Goal: Task Accomplishment & Management: Manage account settings

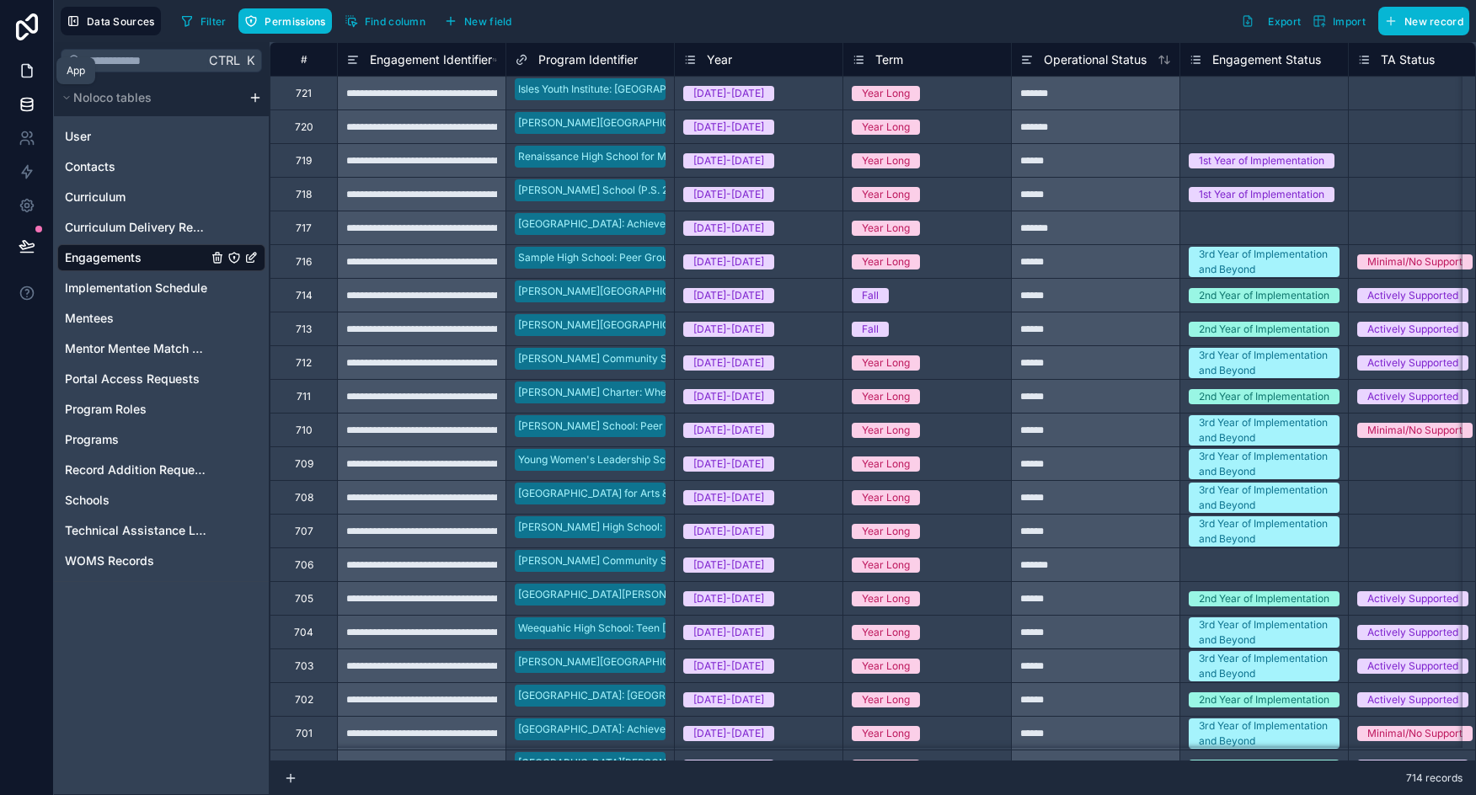
click at [34, 70] on icon at bounding box center [27, 70] width 17 height 17
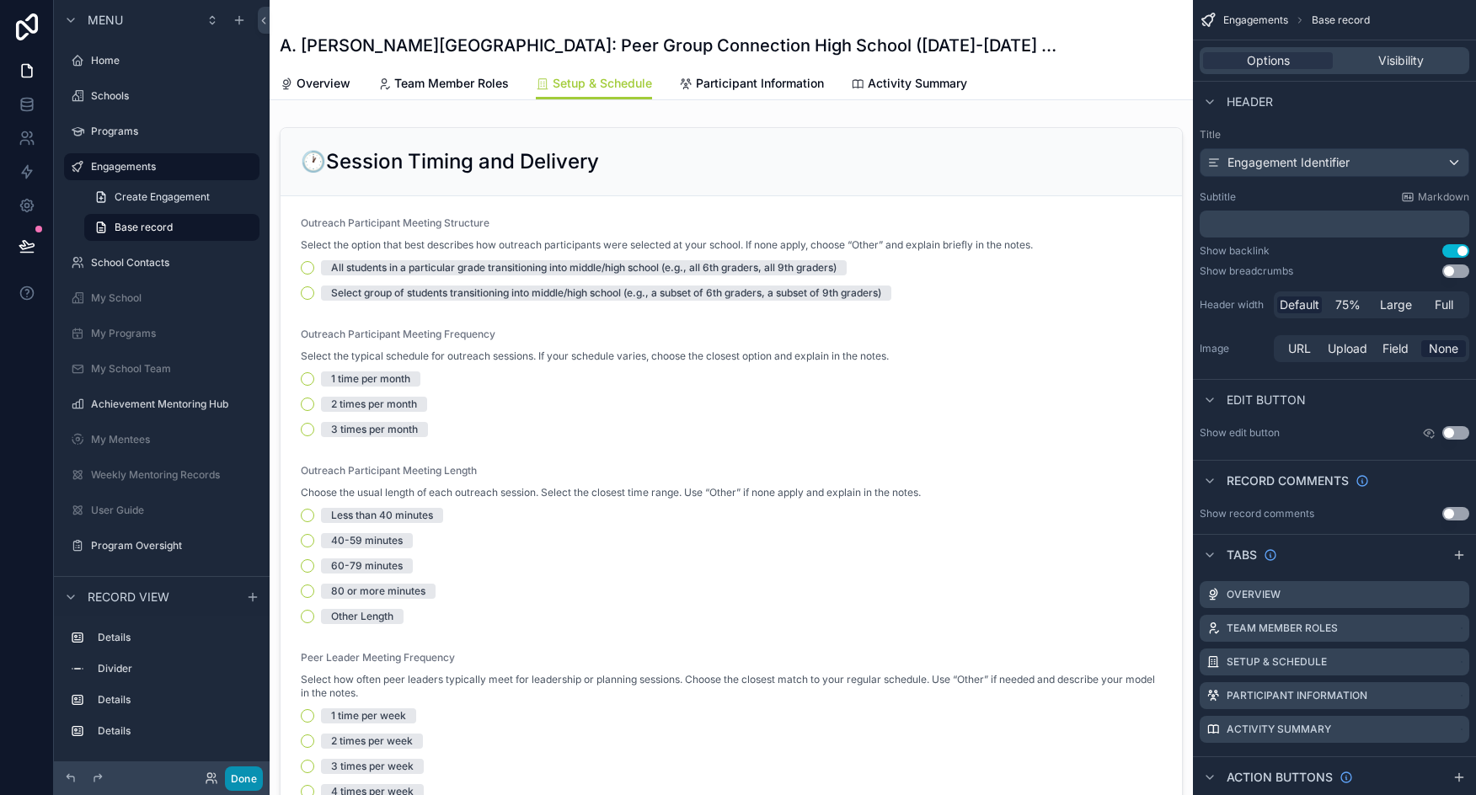
click at [234, 778] on button "Done" at bounding box center [244, 778] width 38 height 24
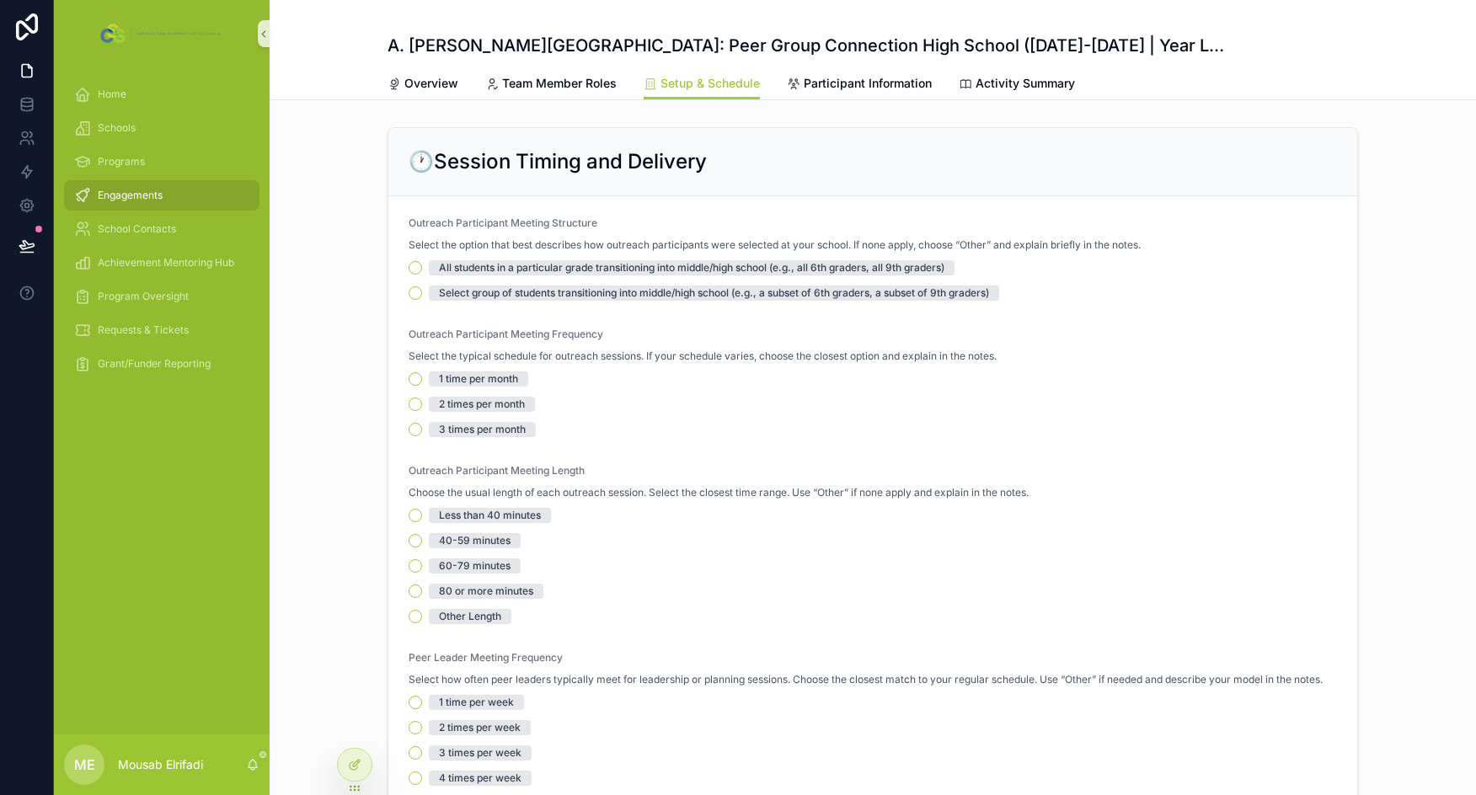
click at [125, 195] on span "Engagements" at bounding box center [130, 195] width 65 height 13
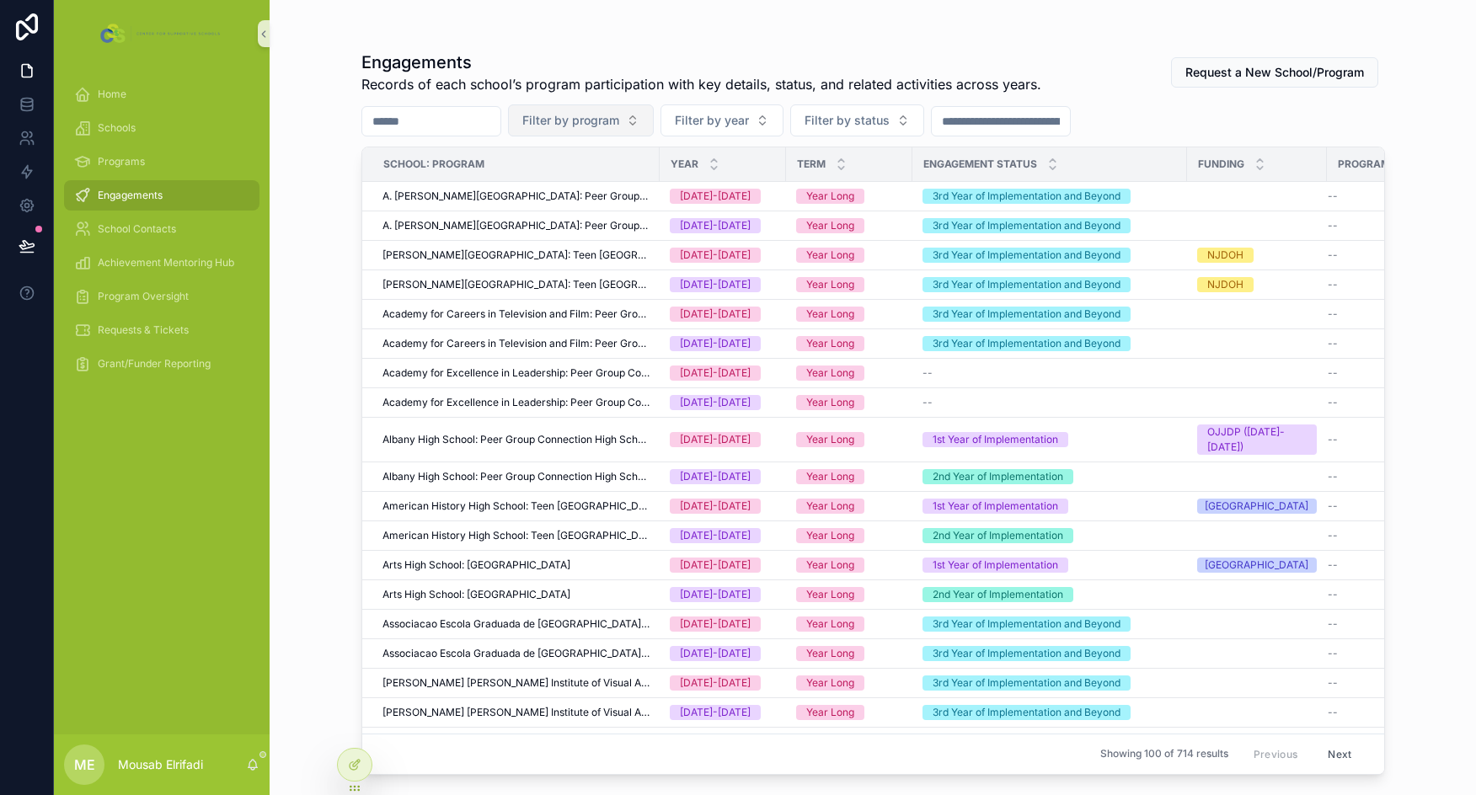
click at [654, 115] on button "Filter by program" at bounding box center [581, 120] width 146 height 32
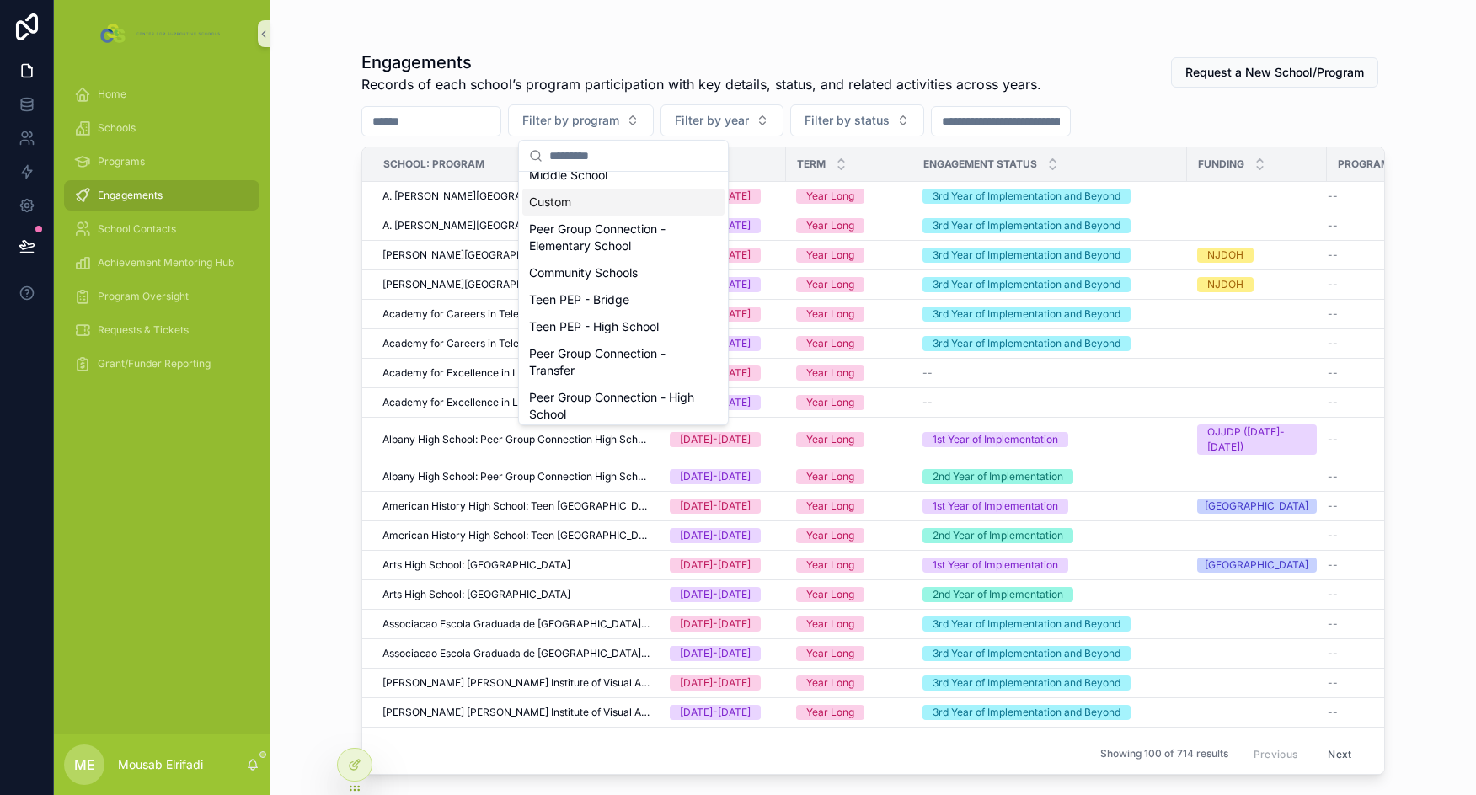
scroll to position [91, 0]
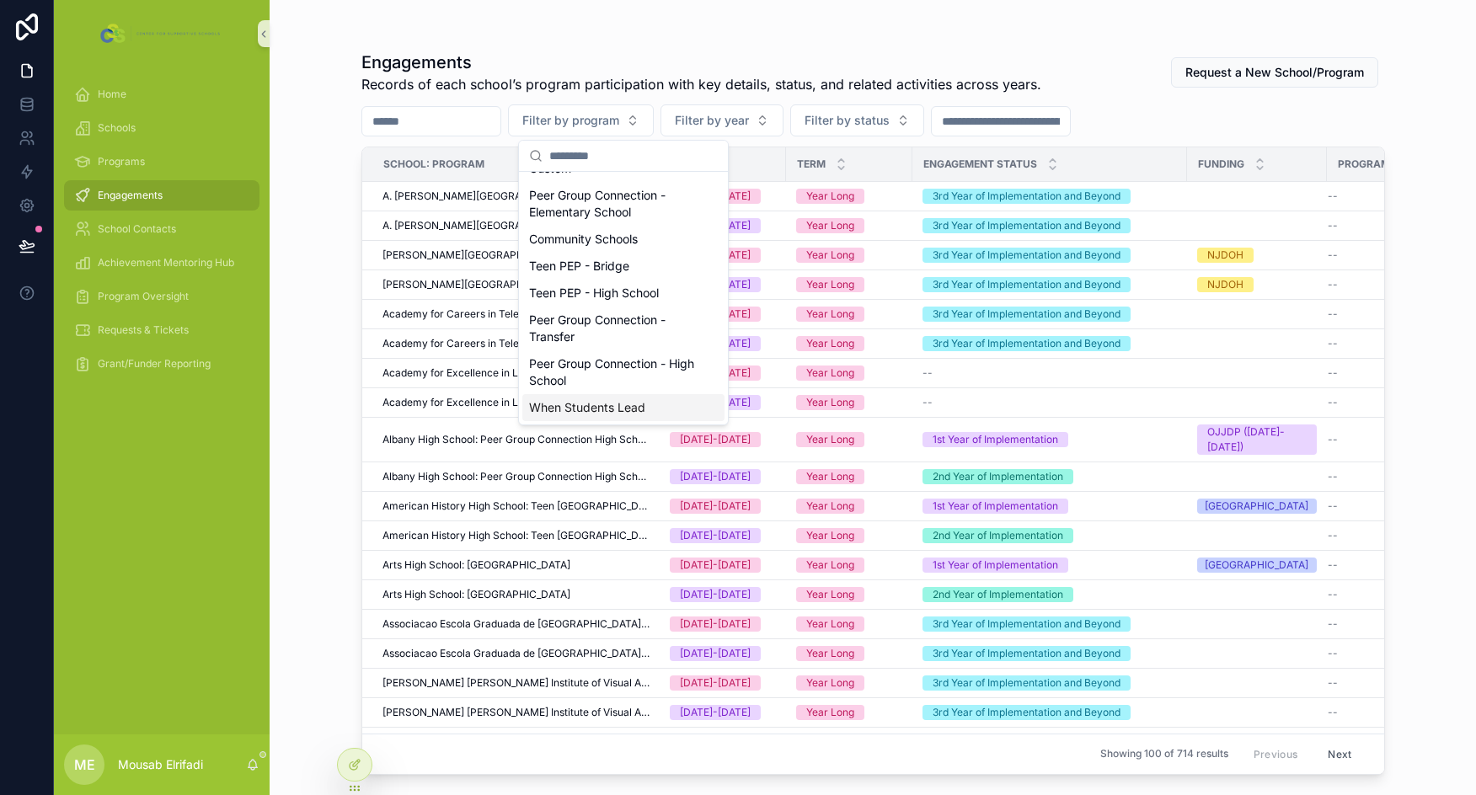
click at [603, 401] on div "When Students Lead" at bounding box center [623, 407] width 202 height 27
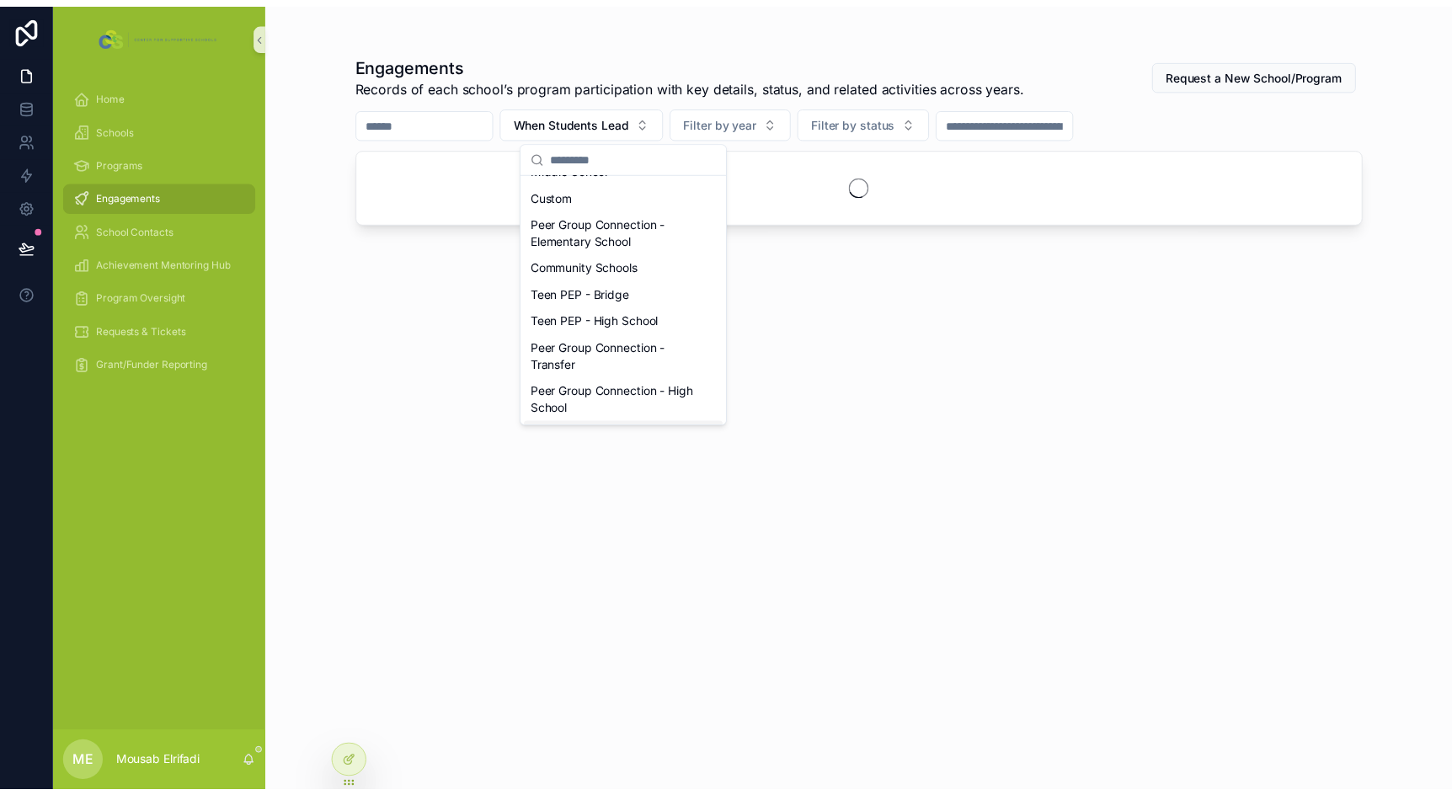
scroll to position [118, 0]
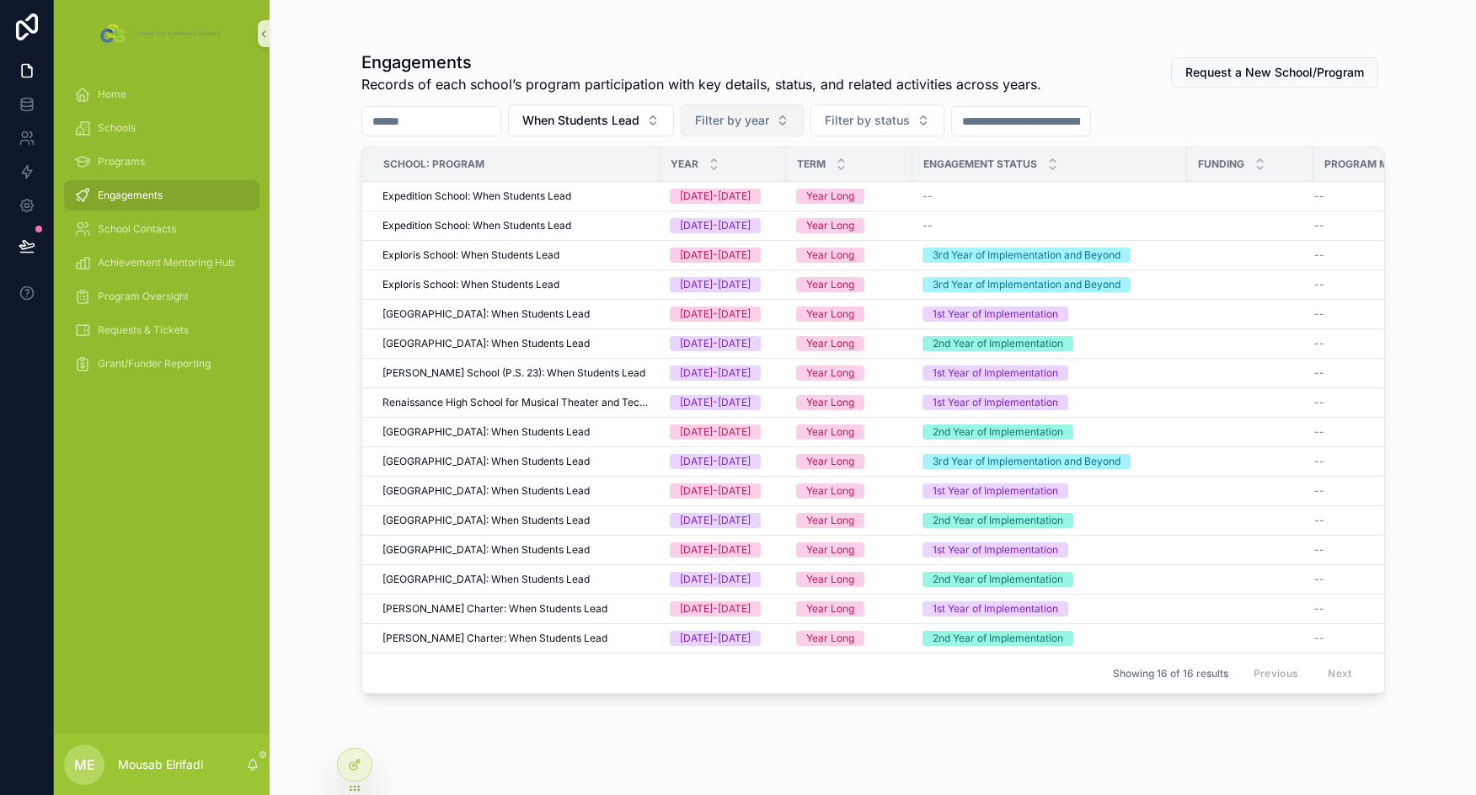
click at [769, 118] on span "Filter by year" at bounding box center [732, 120] width 74 height 17
click at [734, 216] on div "[DATE]-[DATE]" at bounding box center [784, 215] width 202 height 27
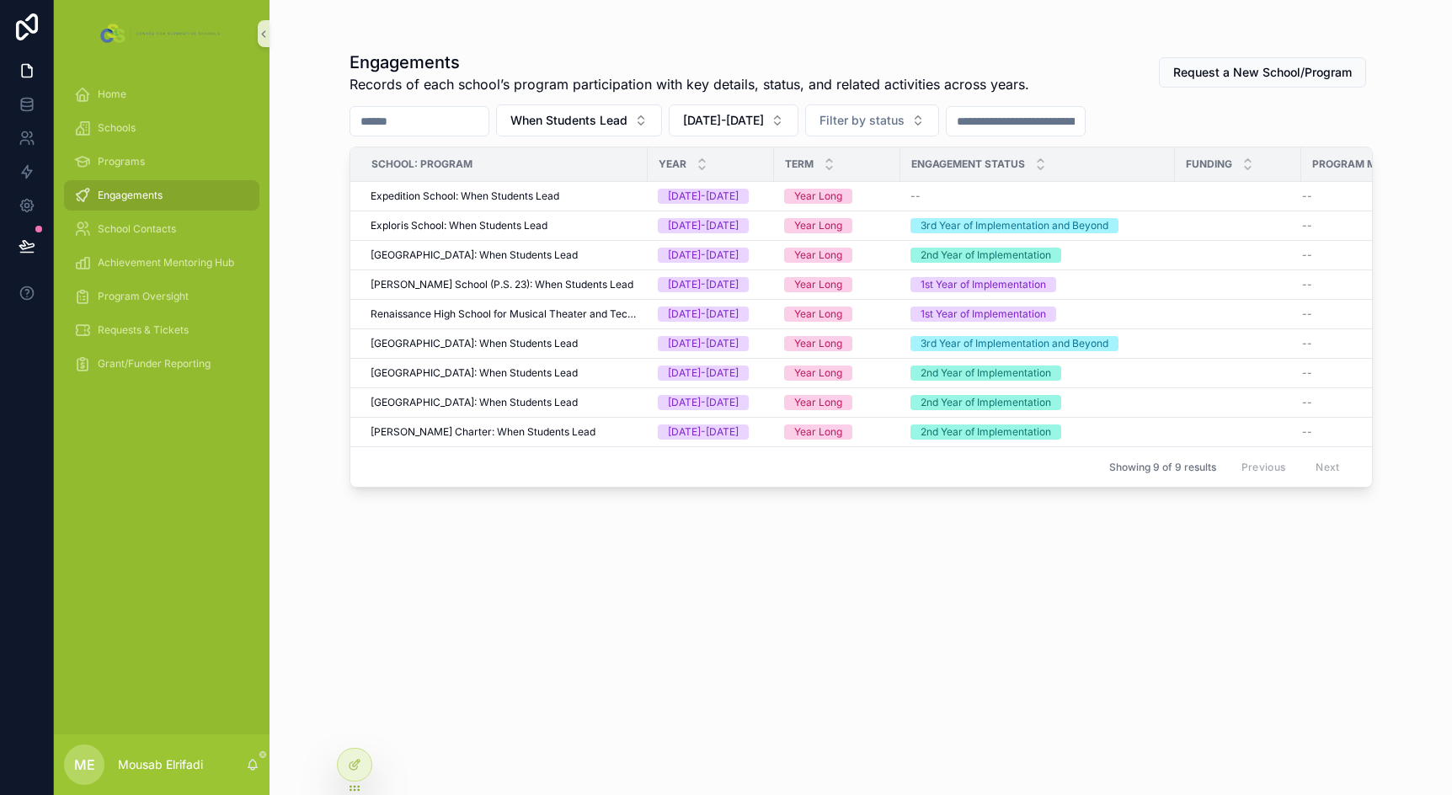
click at [125, 198] on span "Engagements" at bounding box center [130, 195] width 65 height 13
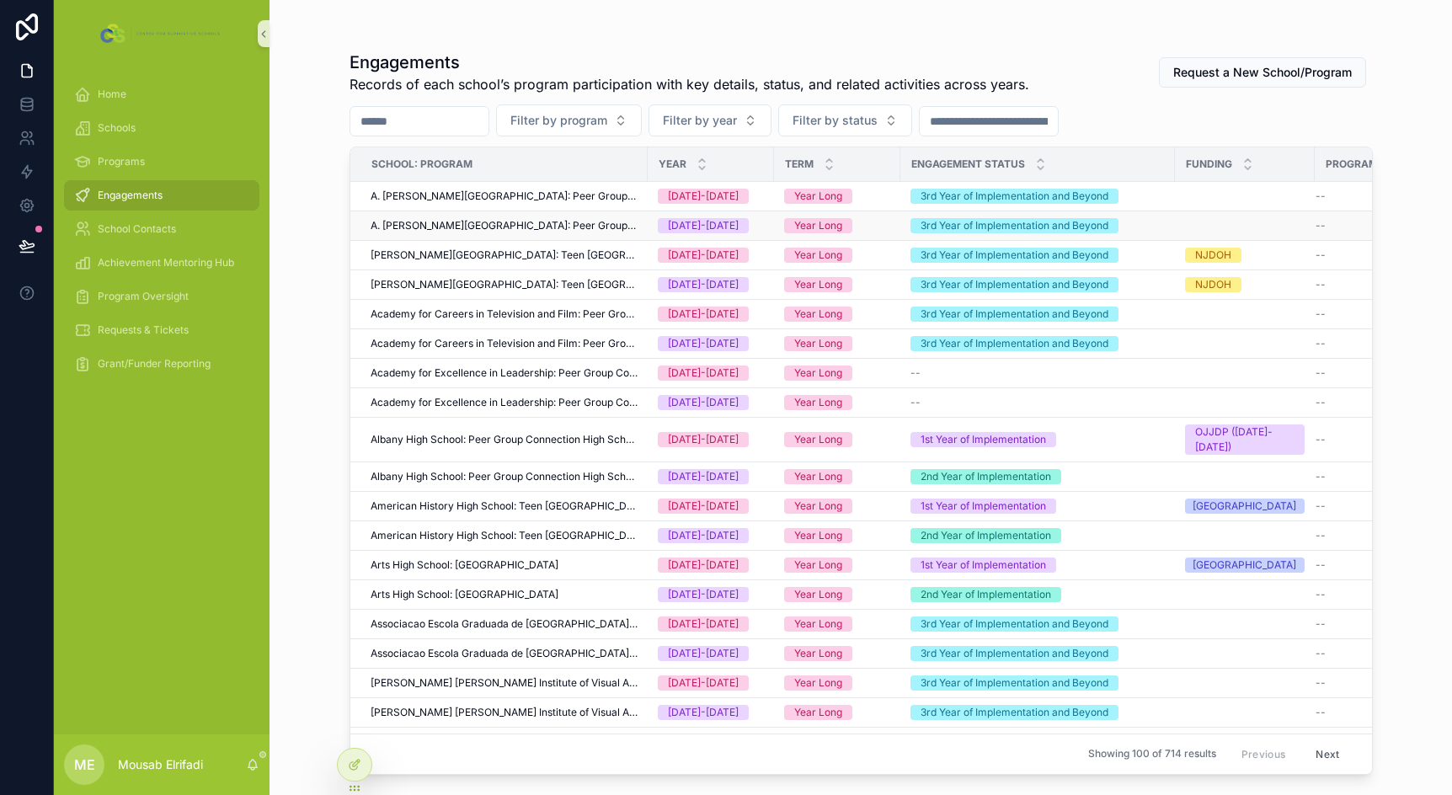
click at [579, 225] on span "A. [PERSON_NAME][GEOGRAPHIC_DATA]: Peer Group Connection High School" at bounding box center [504, 225] width 267 height 13
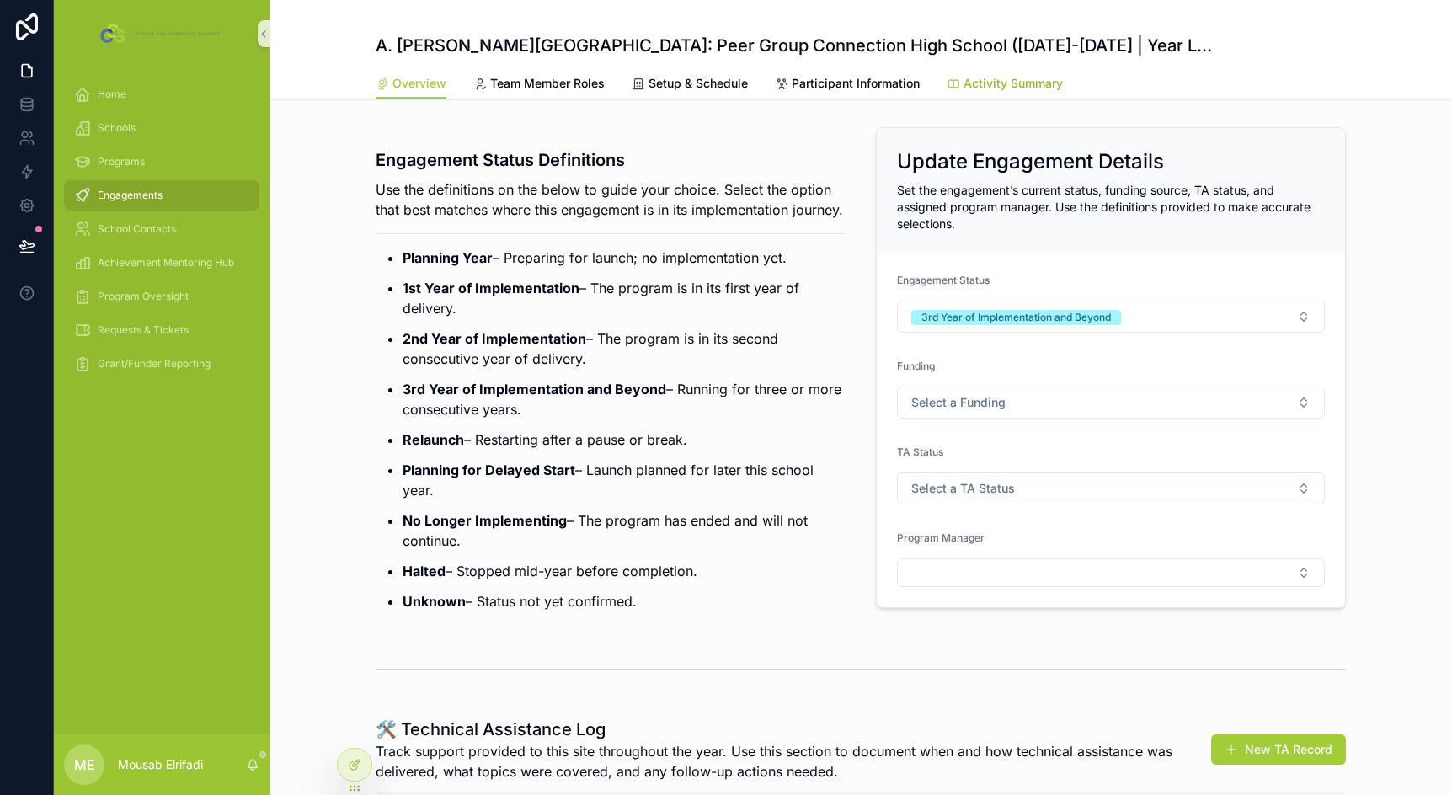
click at [988, 85] on span "Activity Summary" at bounding box center [1012, 83] width 99 height 17
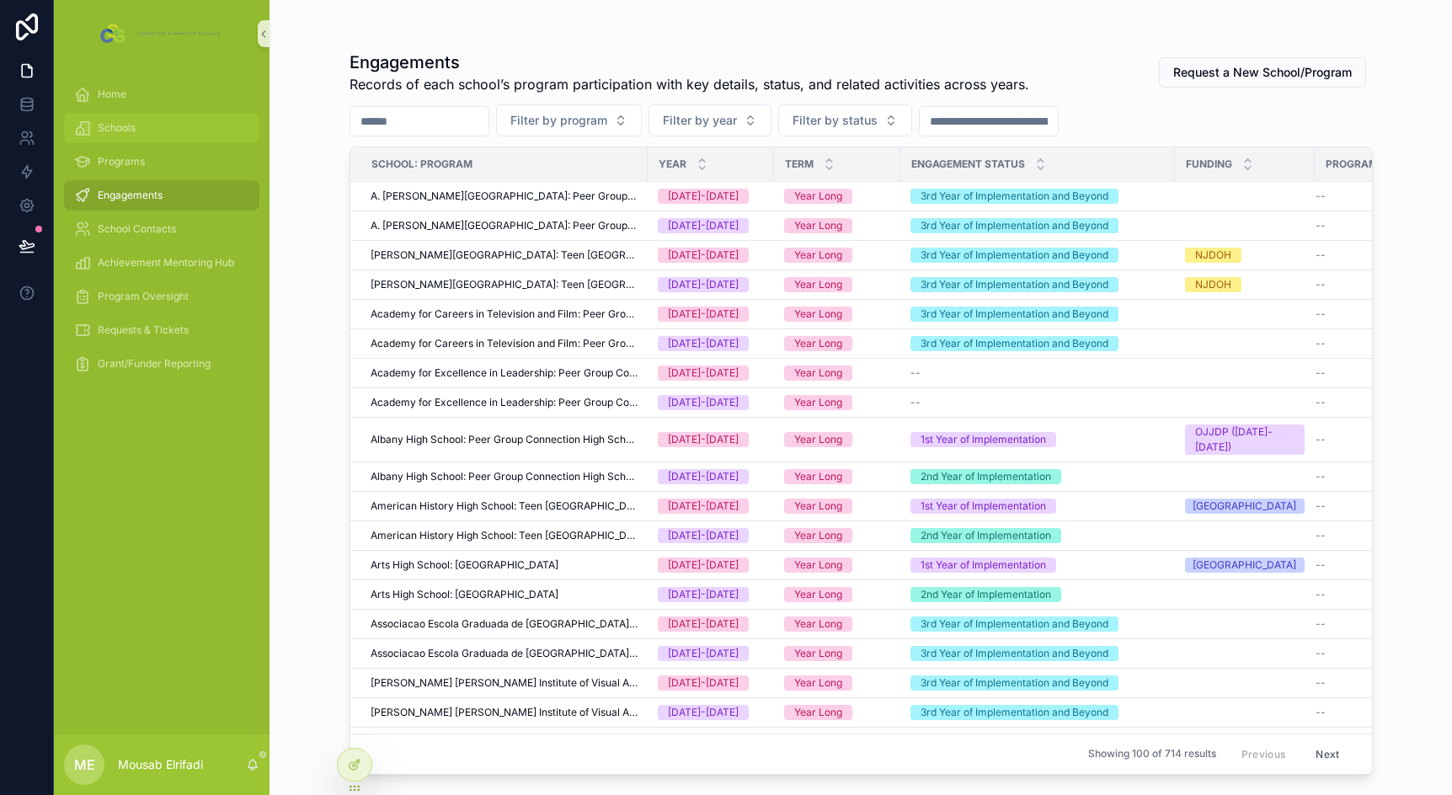
click at [179, 130] on div "Schools" at bounding box center [161, 128] width 175 height 27
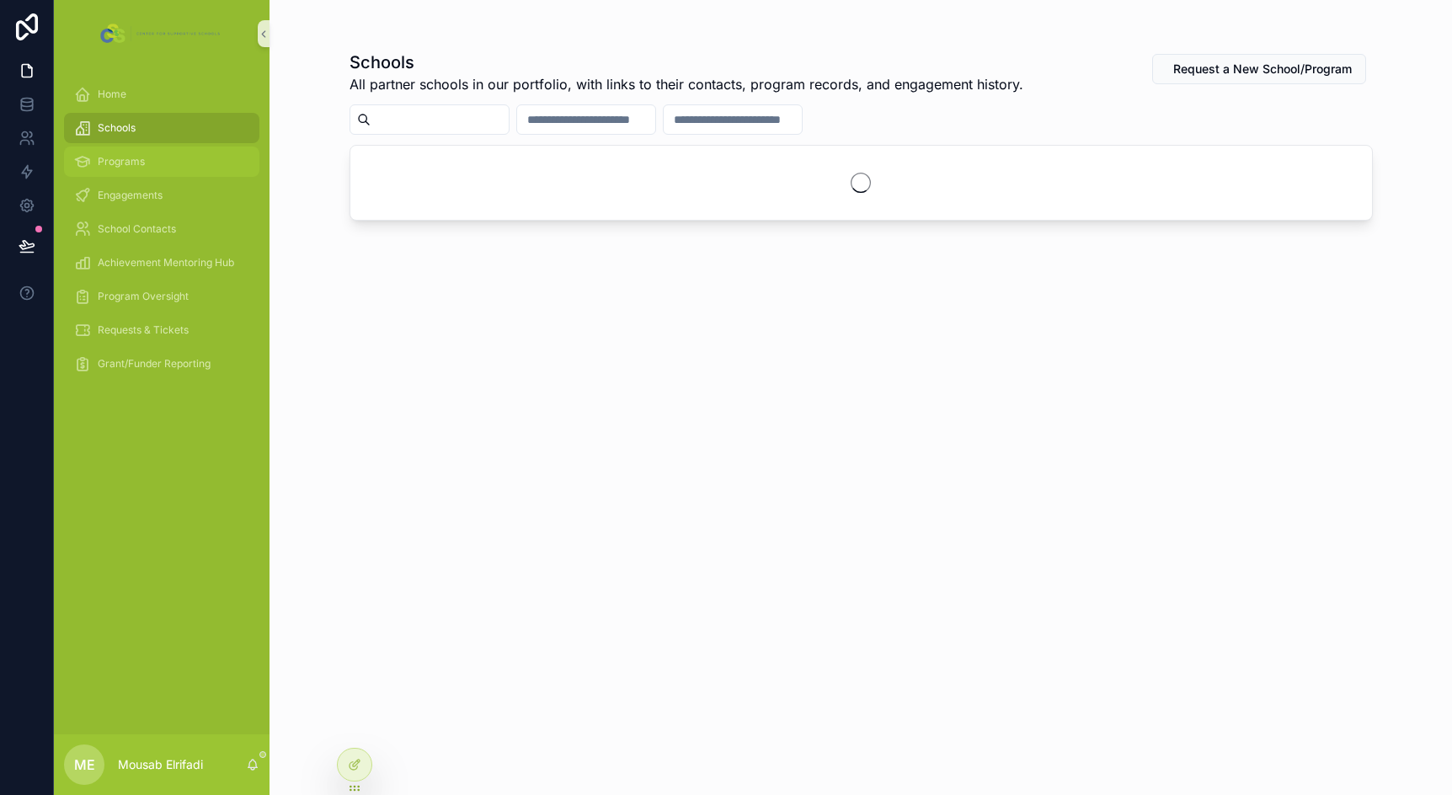
click at [174, 157] on div "Programs" at bounding box center [161, 161] width 175 height 27
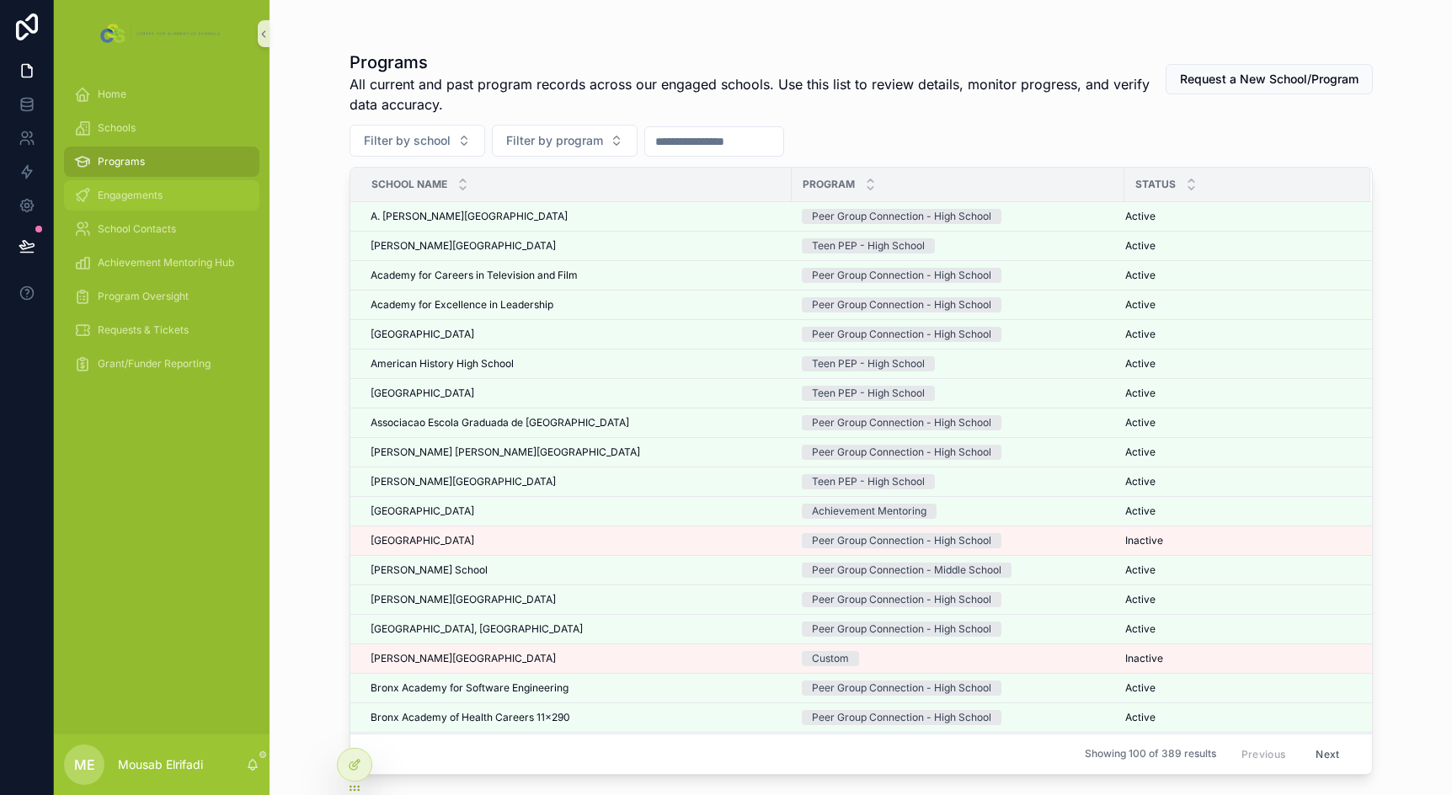
click at [171, 188] on div "Engagements" at bounding box center [161, 195] width 175 height 27
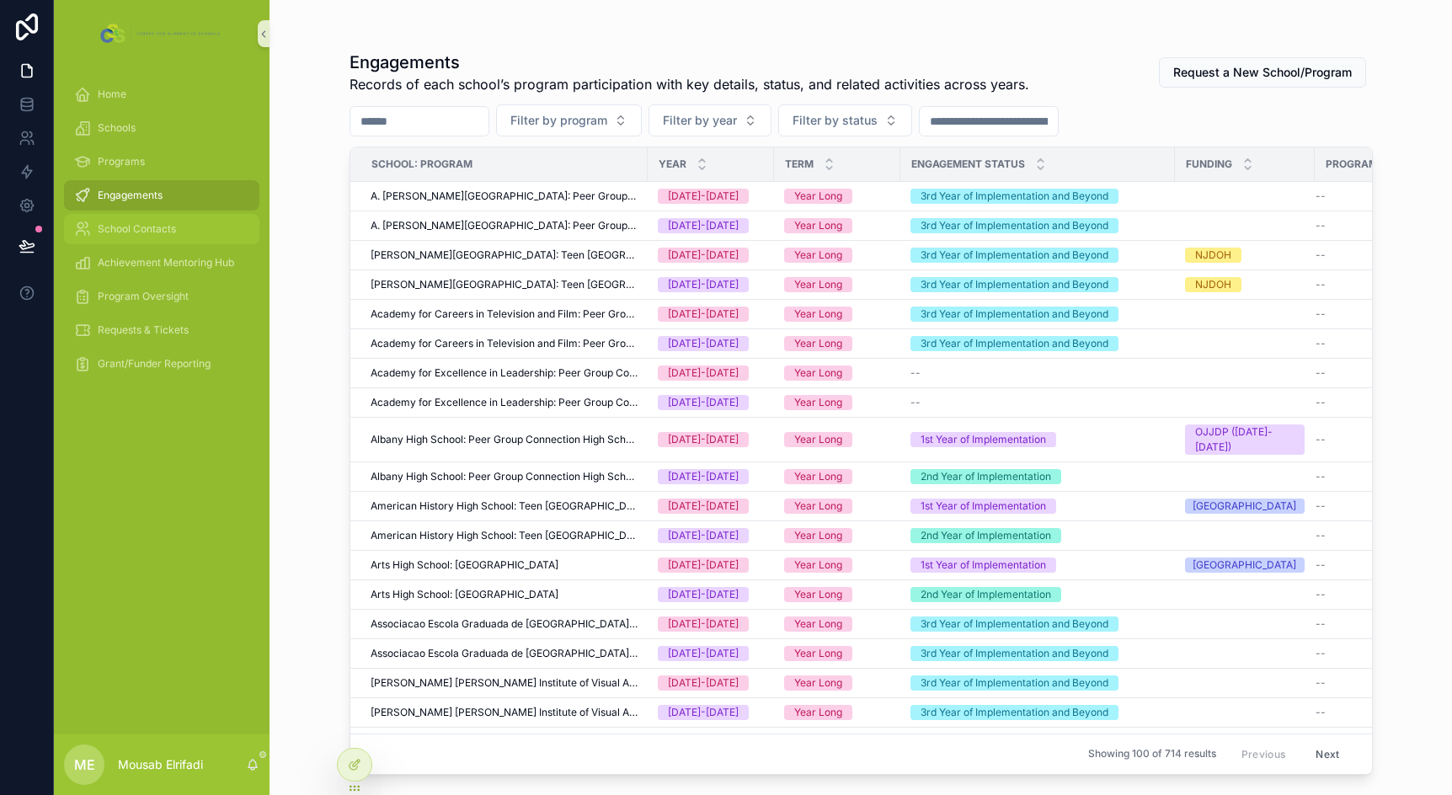
click at [174, 221] on div "School Contacts" at bounding box center [161, 229] width 175 height 27
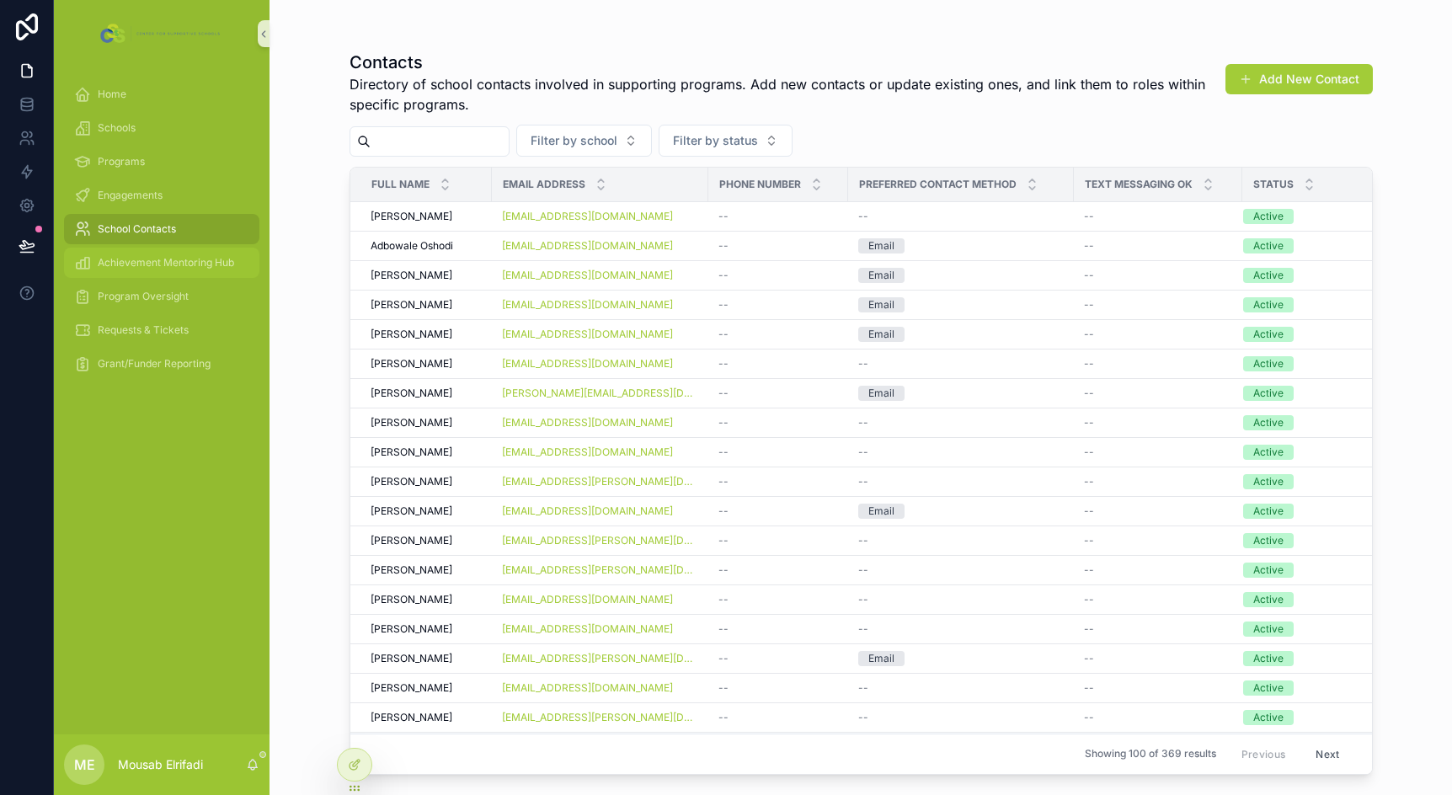
click at [184, 268] on span "Achievement Mentoring Hub" at bounding box center [166, 262] width 136 height 13
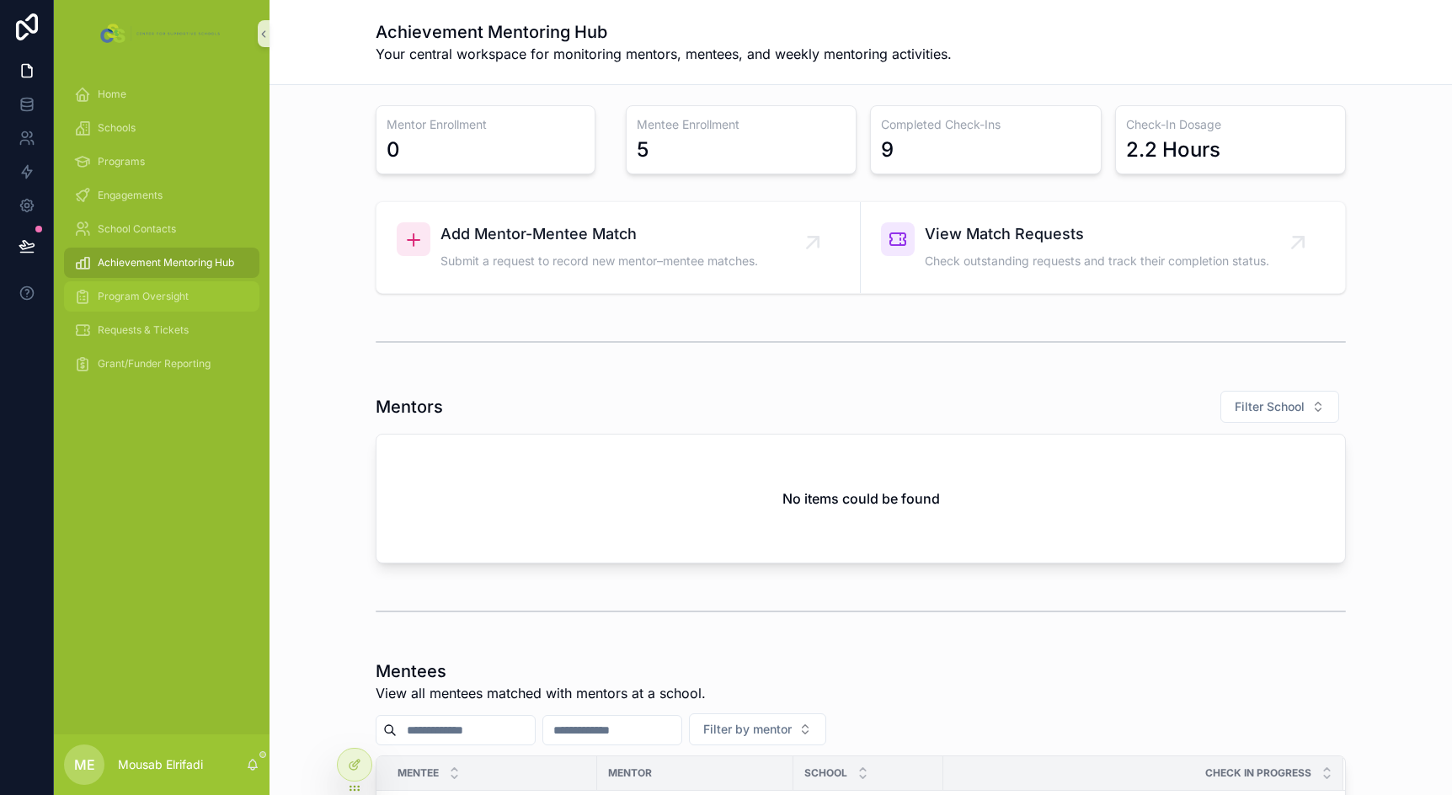
click at [184, 296] on span "Program Oversight" at bounding box center [143, 296] width 91 height 13
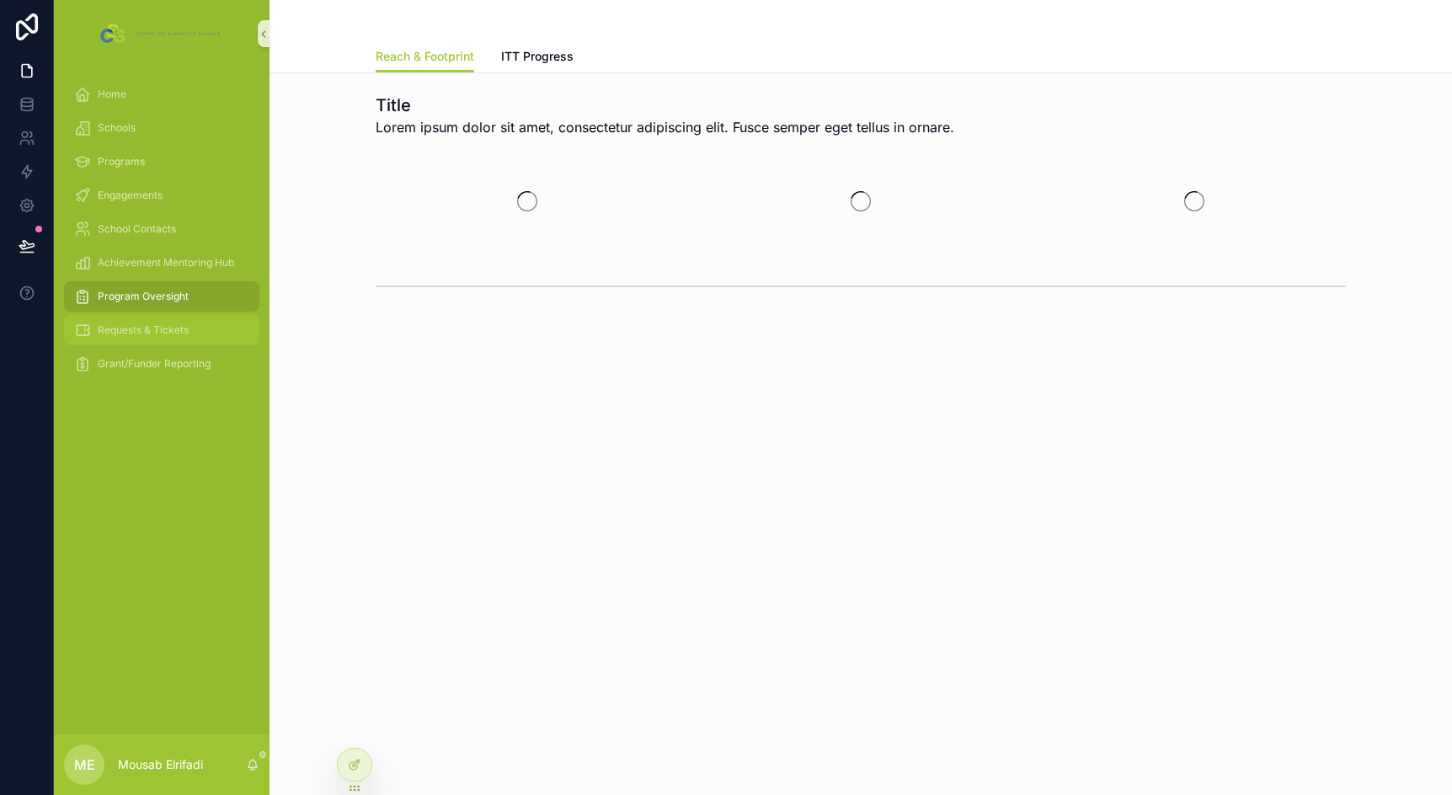
click at [182, 324] on span "Requests & Tickets" at bounding box center [143, 329] width 91 height 13
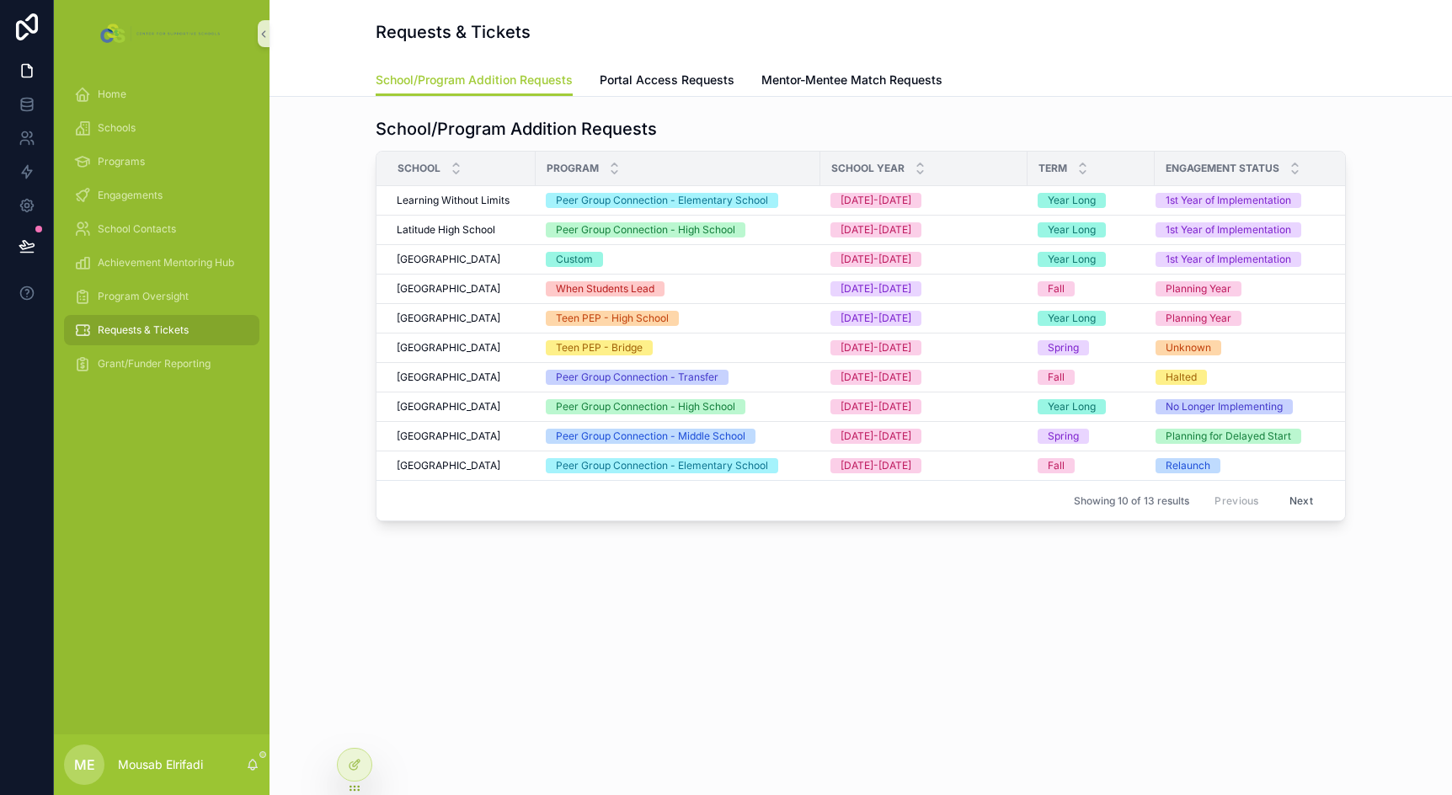
click at [179, 348] on div "Grant/Funder Reporting" at bounding box center [162, 364] width 216 height 34
click at [181, 356] on div "Grant/Funder Reporting" at bounding box center [161, 363] width 175 height 27
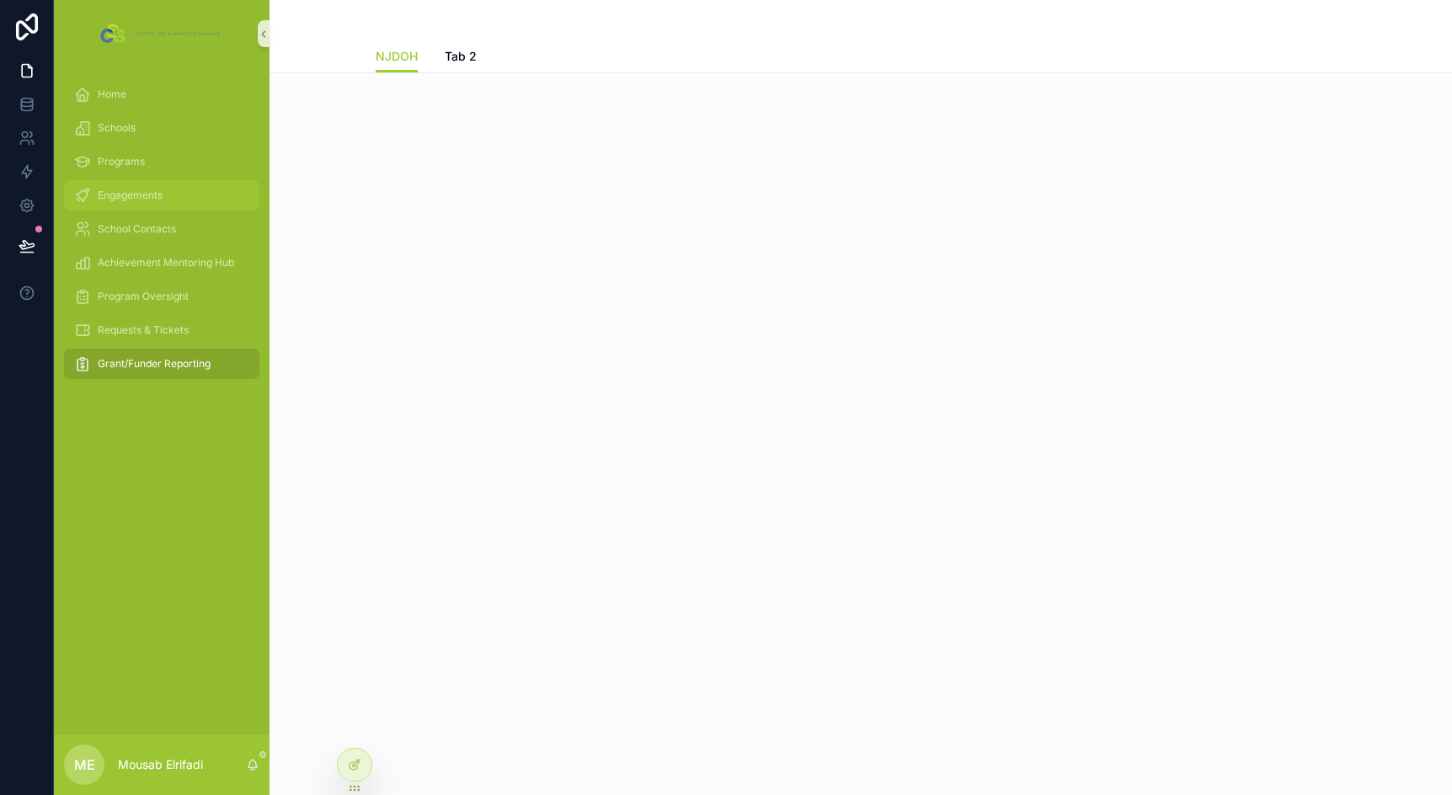
click at [163, 190] on span "Engagements" at bounding box center [130, 195] width 65 height 13
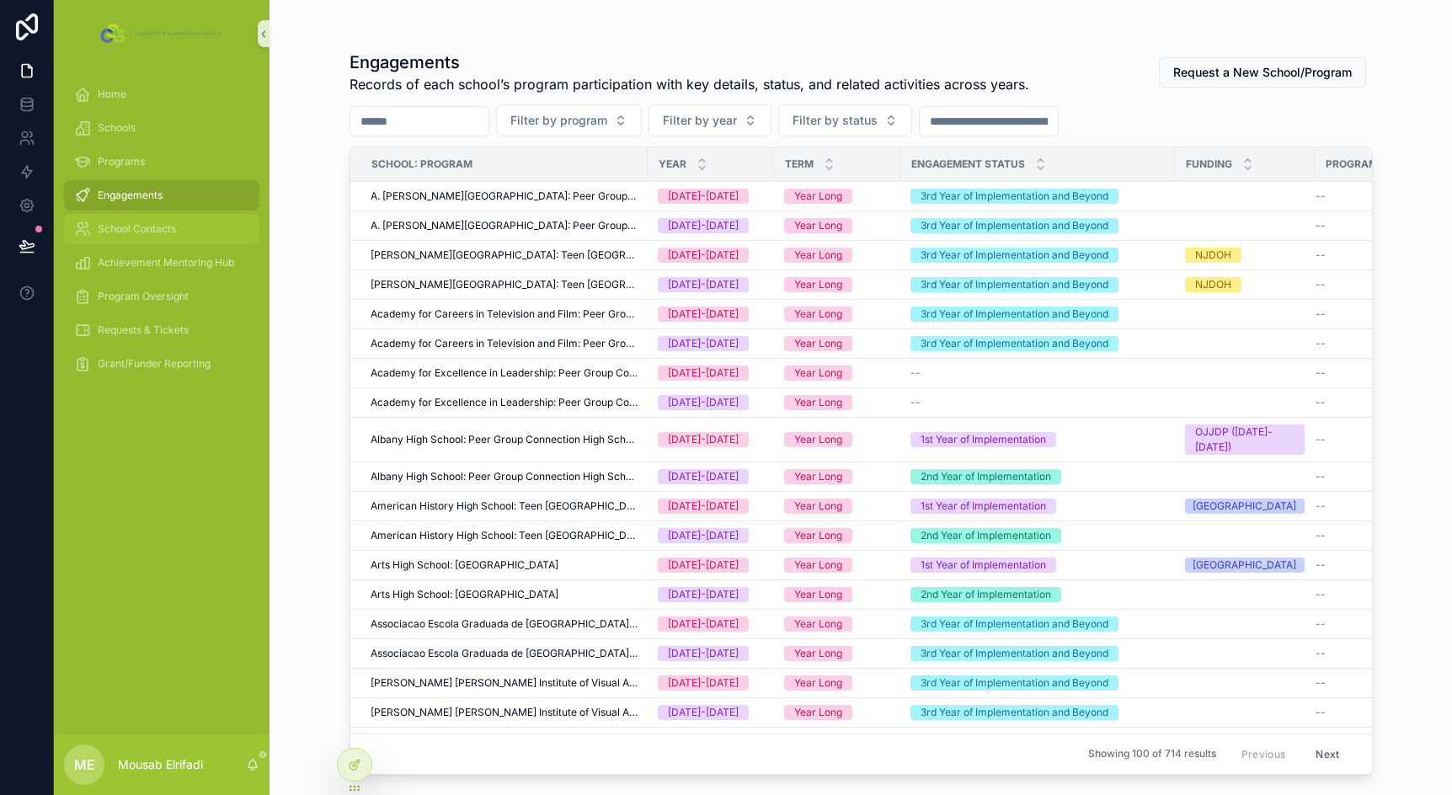
click at [163, 222] on span "School Contacts" at bounding box center [137, 228] width 78 height 13
click at [173, 269] on span "Achievement Mentoring Hub" at bounding box center [166, 262] width 136 height 13
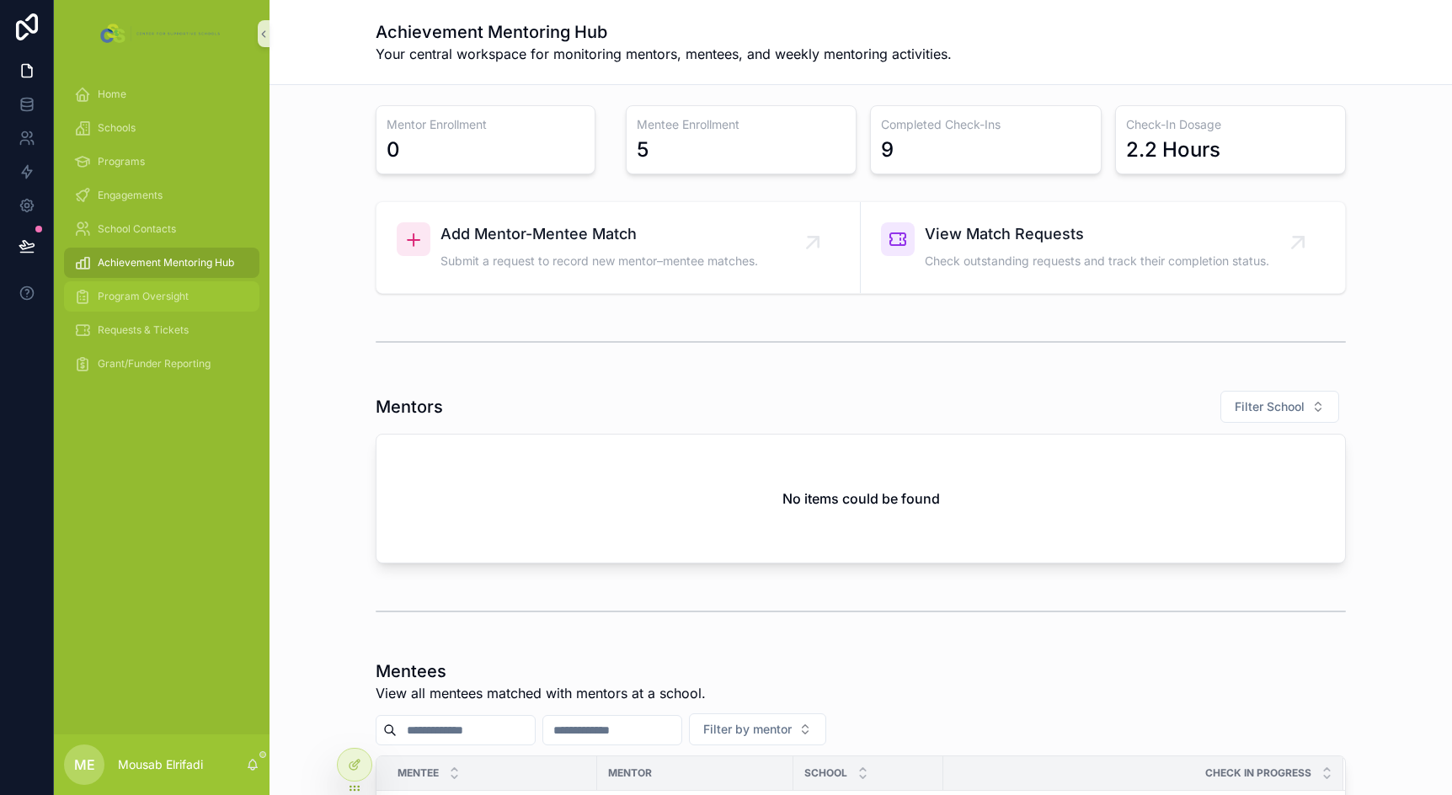
click at [173, 299] on span "Program Oversight" at bounding box center [143, 296] width 91 height 13
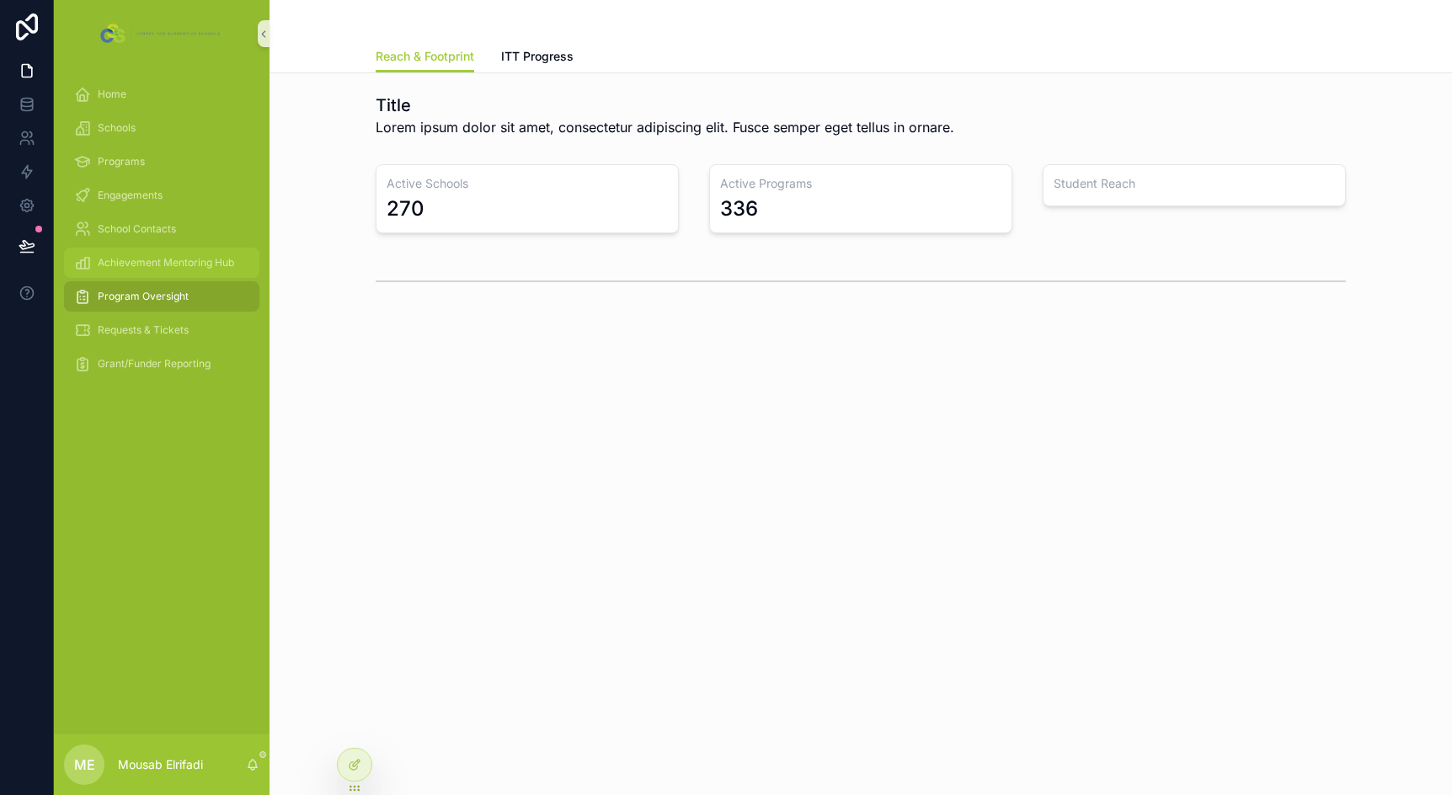
click at [167, 269] on span "Achievement Mentoring Hub" at bounding box center [166, 262] width 136 height 13
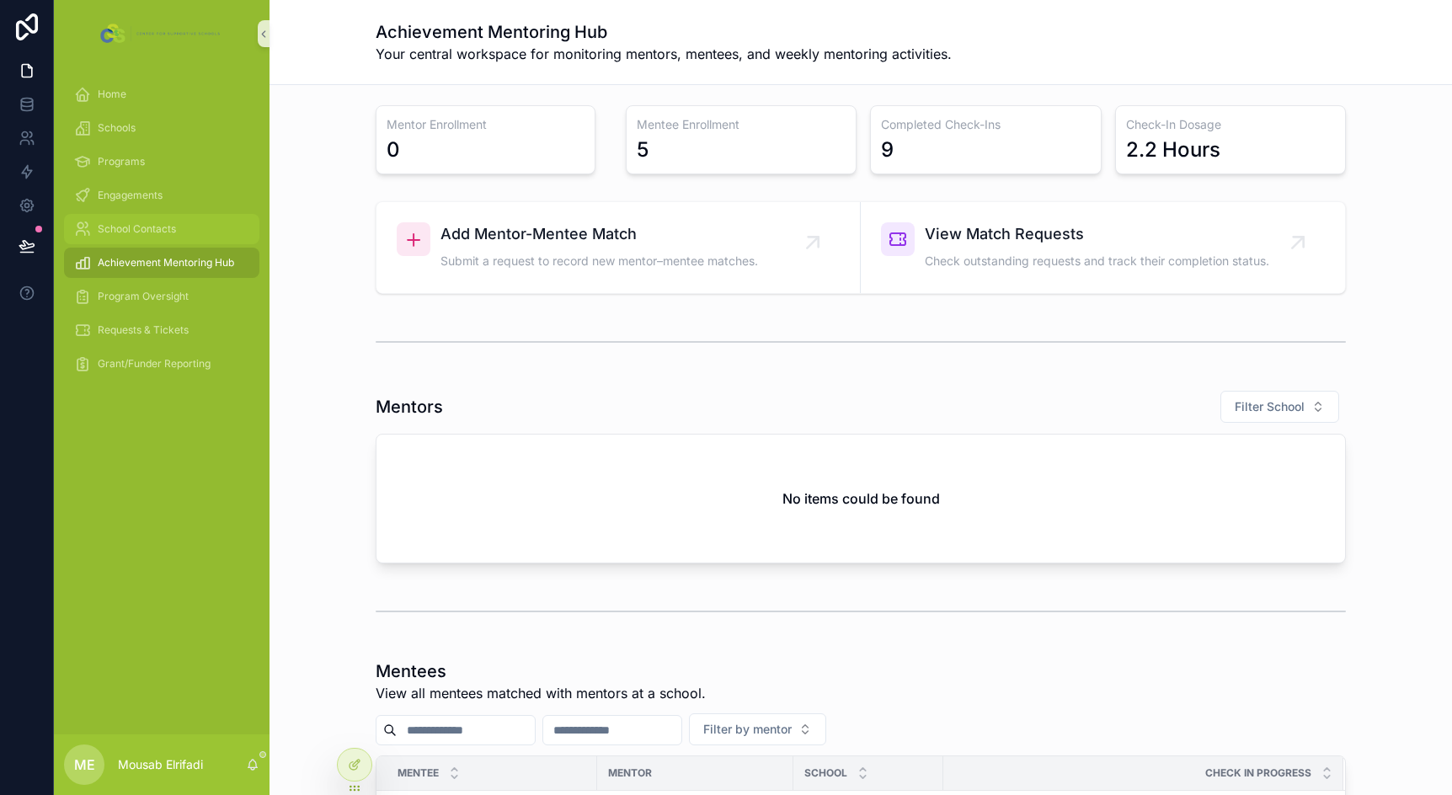
click at [163, 232] on span "School Contacts" at bounding box center [137, 228] width 78 height 13
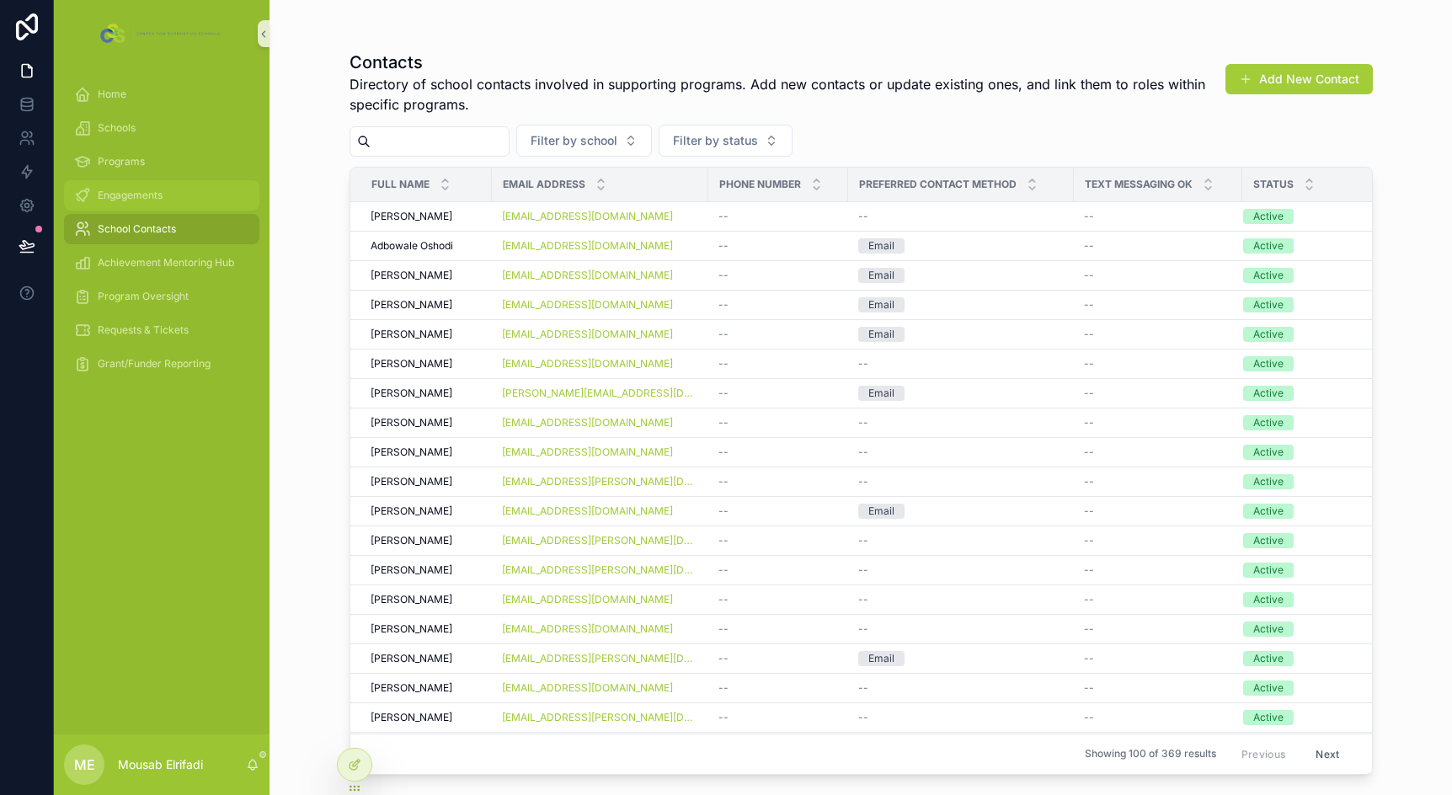
click at [165, 189] on div "Engagements" at bounding box center [161, 195] width 175 height 27
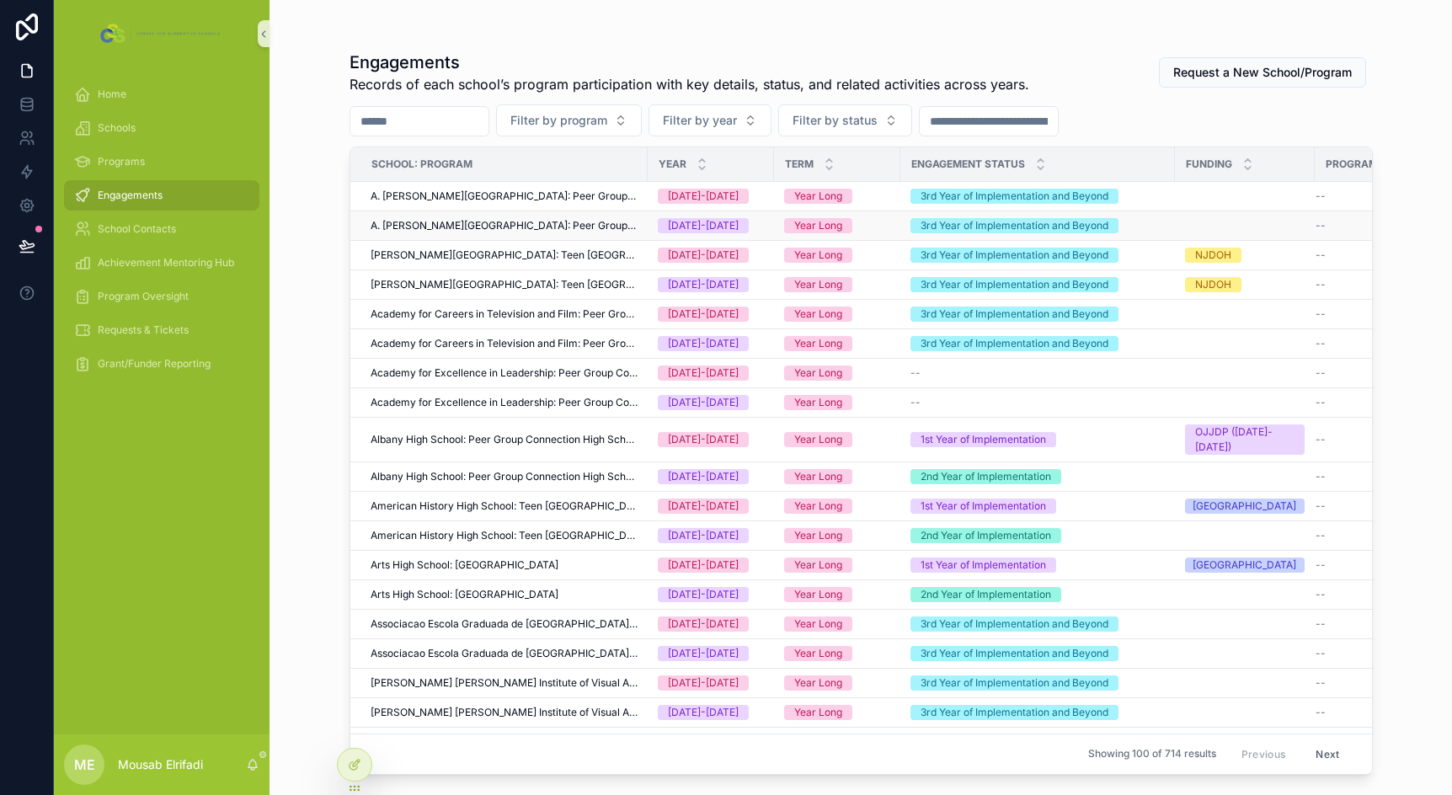
click at [750, 222] on div "[DATE]-[DATE]" at bounding box center [711, 225] width 106 height 15
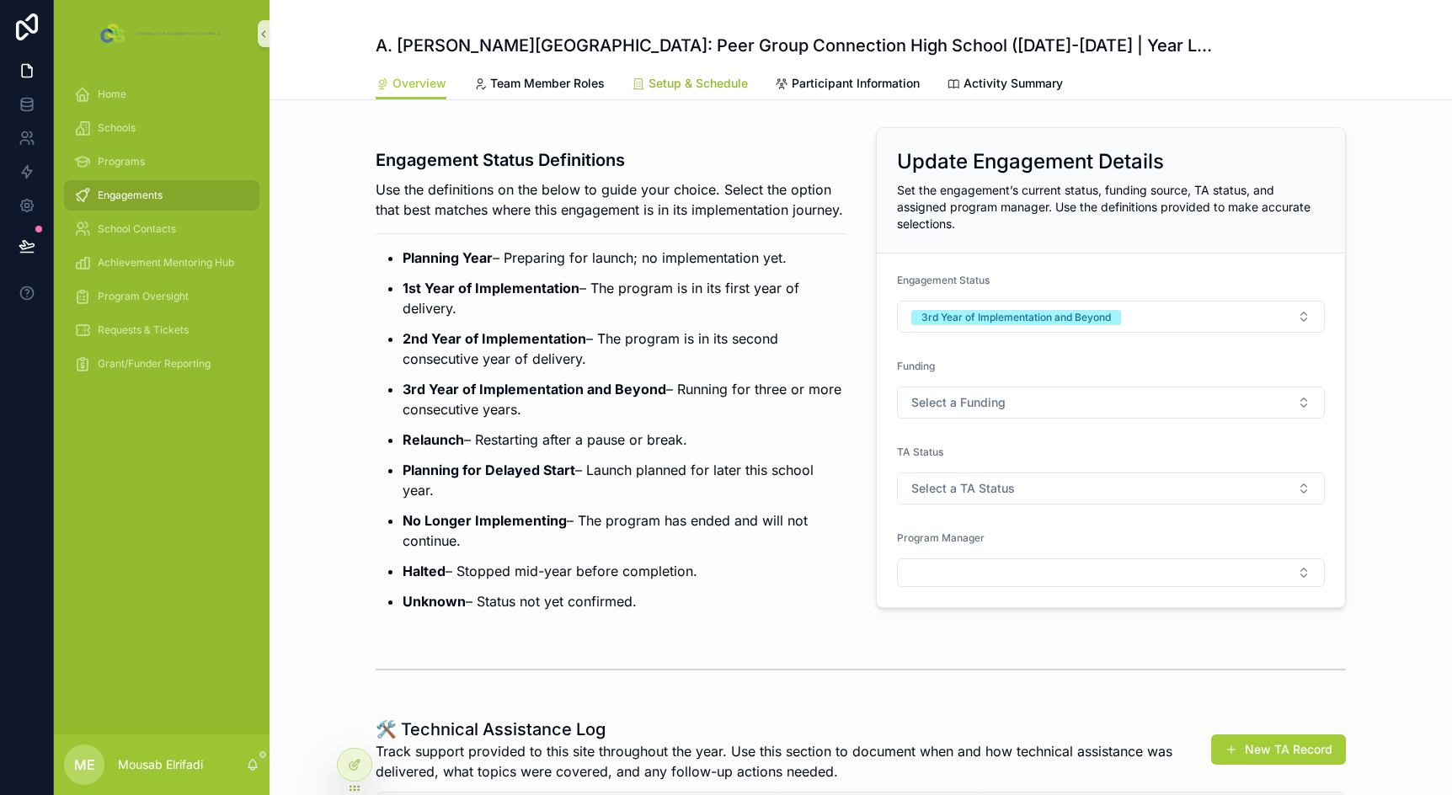
click at [709, 83] on span "Setup & Schedule" at bounding box center [697, 83] width 99 height 17
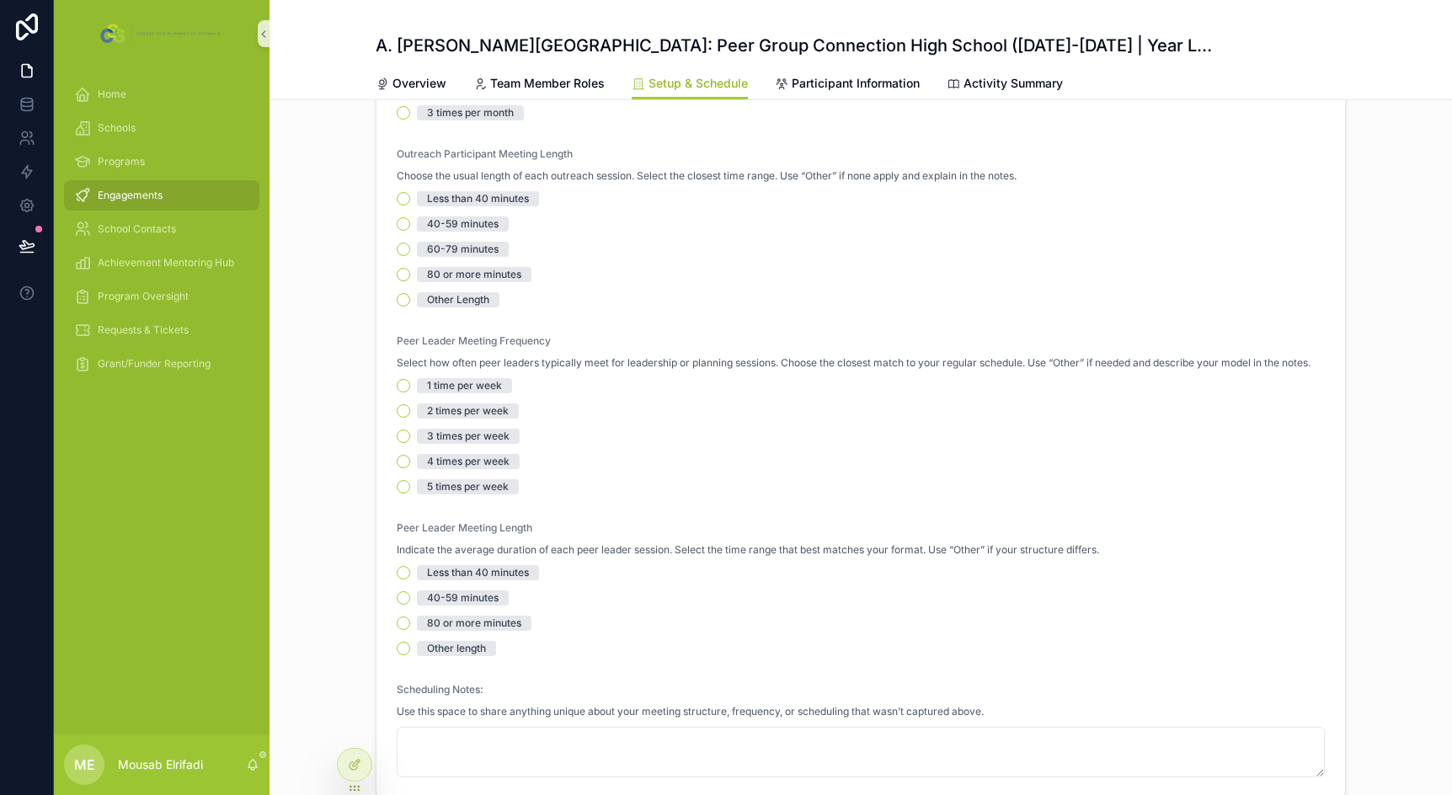
scroll to position [337, 0]
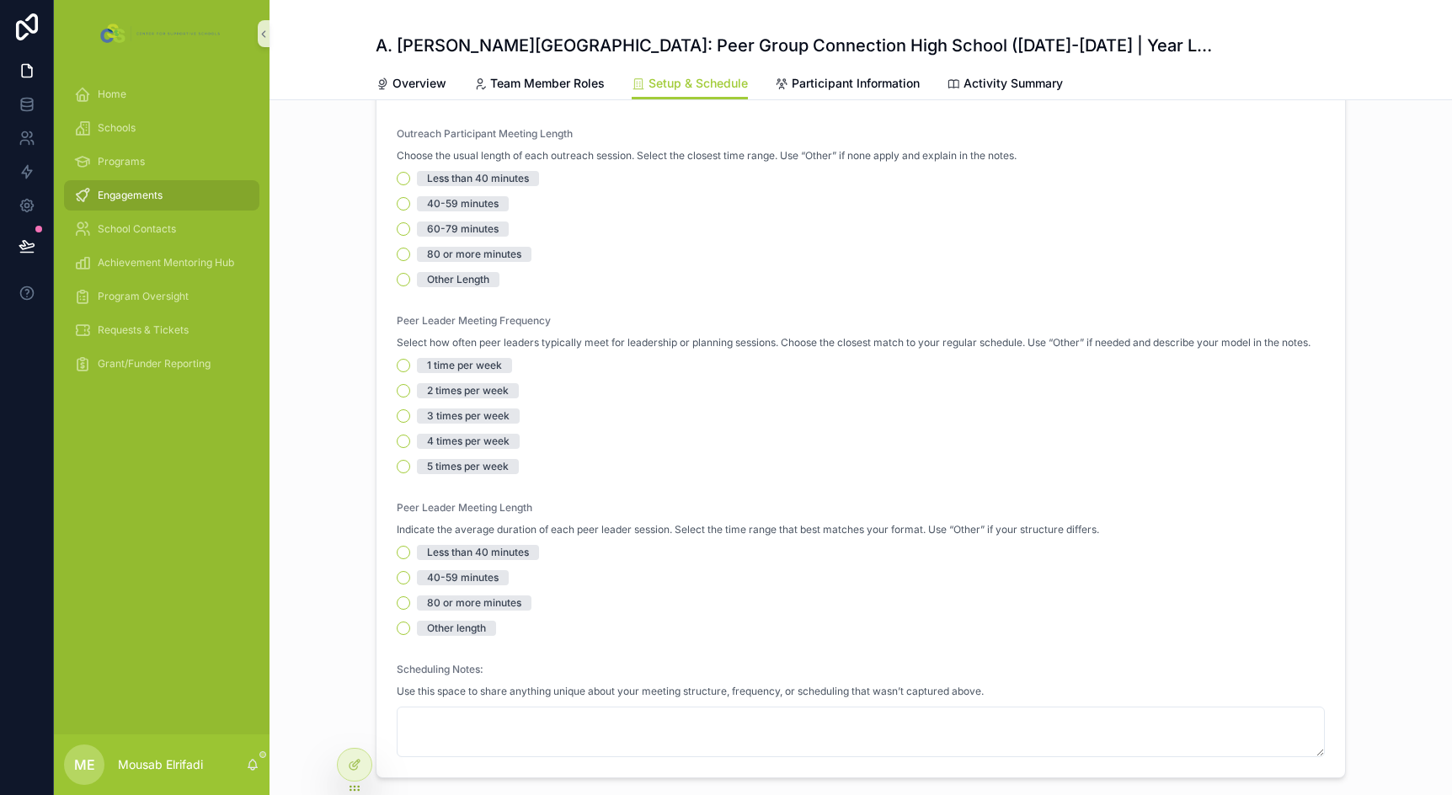
click at [469, 317] on span "Peer Leader Meeting Frequency" at bounding box center [474, 320] width 154 height 13
copy span "Peer Leader Meeting Frequency"
click at [145, 195] on span "Engagements" at bounding box center [130, 195] width 65 height 13
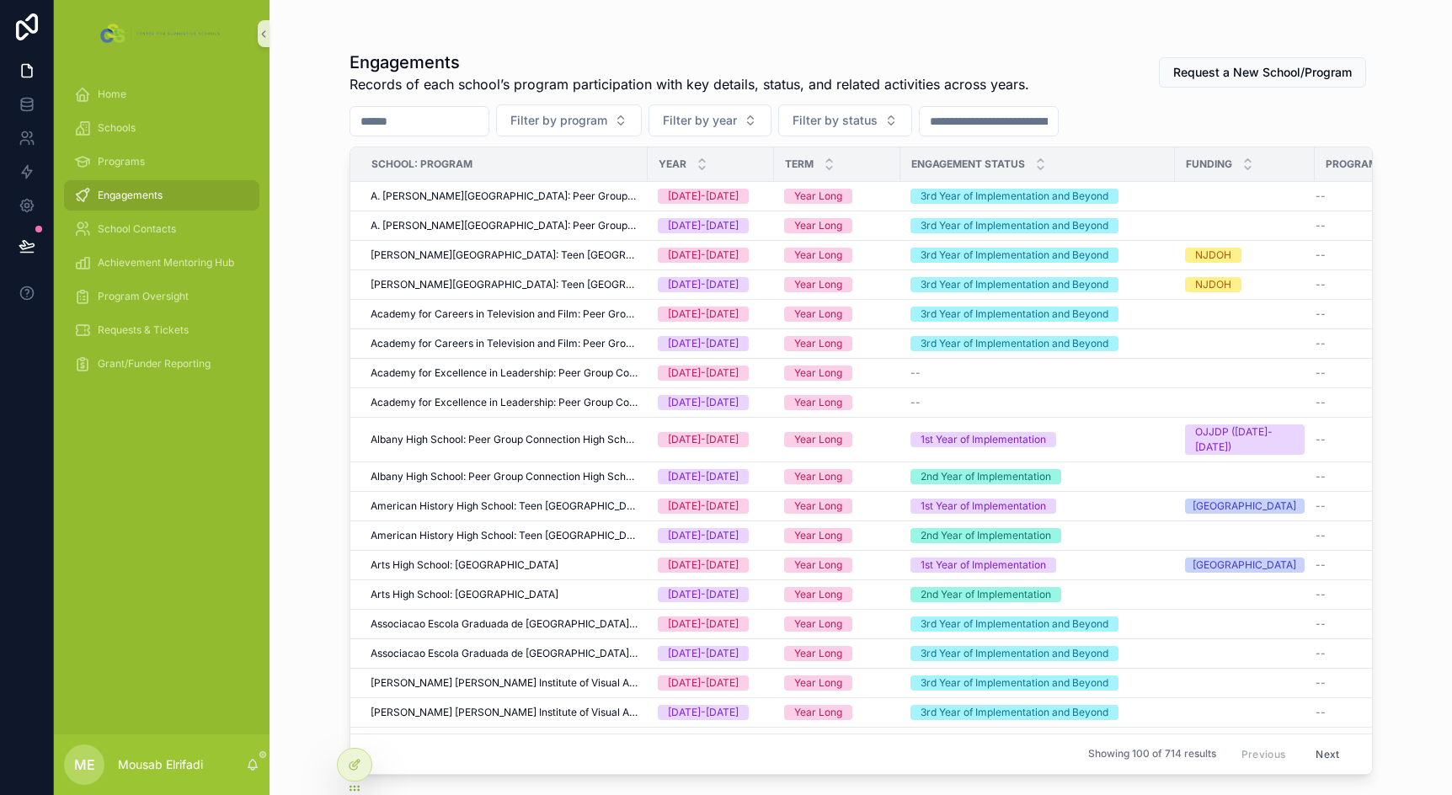
click at [1094, 632] on div "3rd Year of Implementation and Beyond" at bounding box center [1015, 623] width 188 height 15
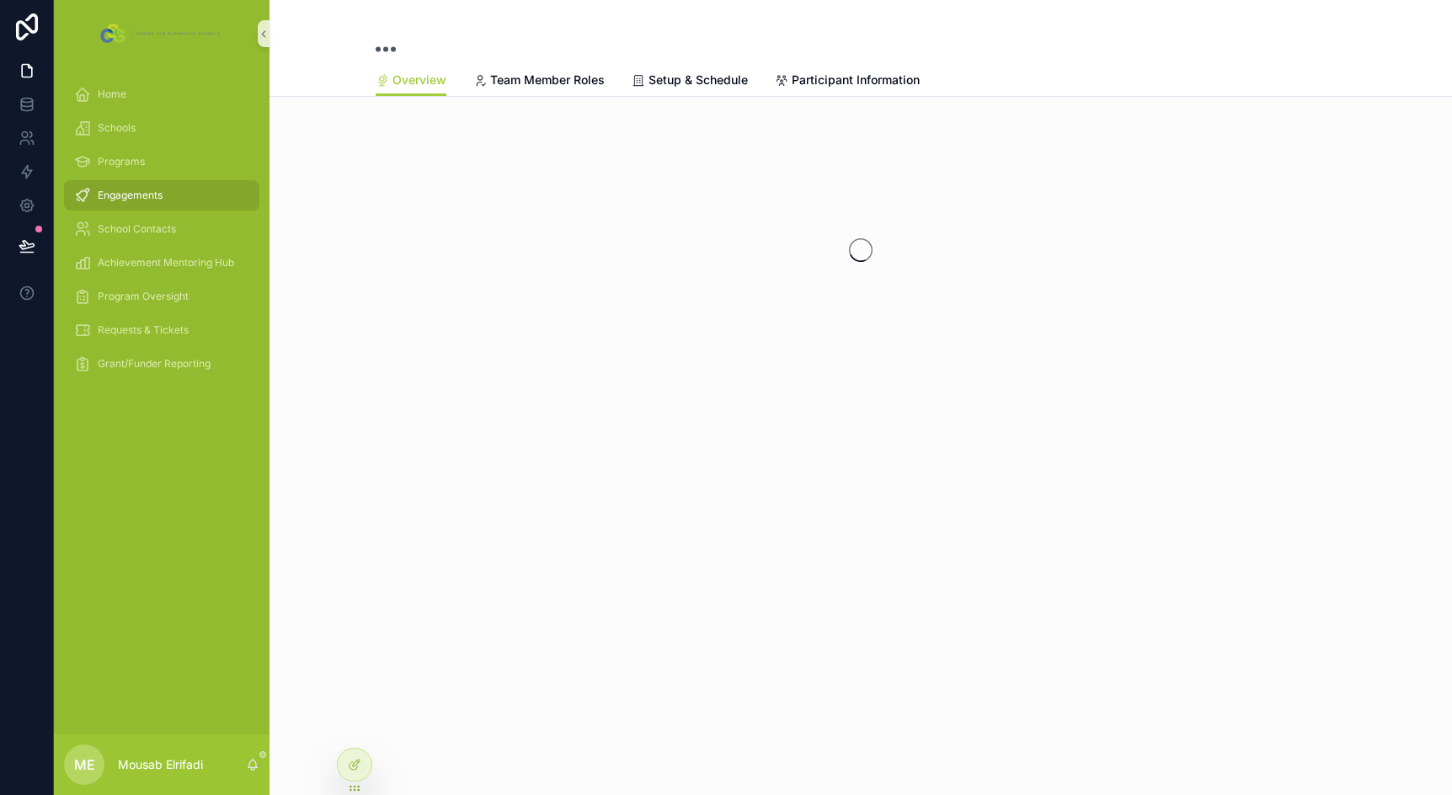
click at [107, 197] on span "Engagements" at bounding box center [130, 195] width 65 height 13
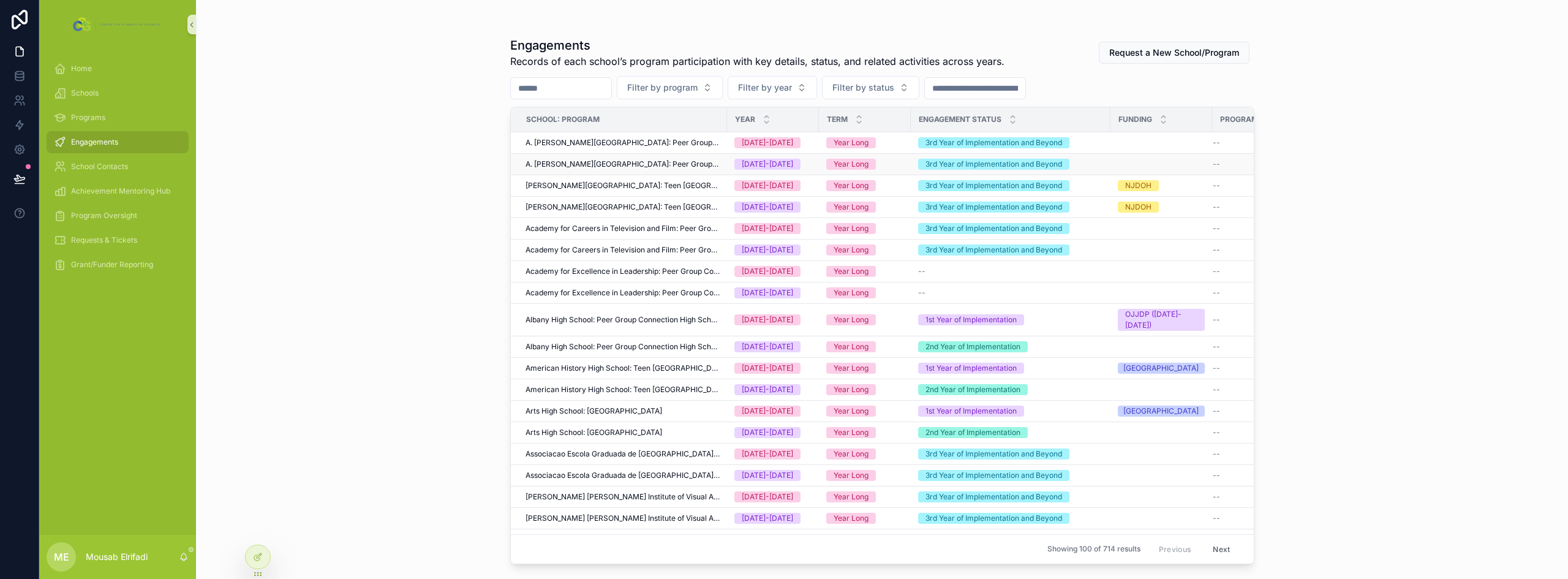
click at [679, 167] on span "A. [PERSON_NAME][GEOGRAPHIC_DATA]: Peer Group Connection High School" at bounding box center [623, 164] width 194 height 9
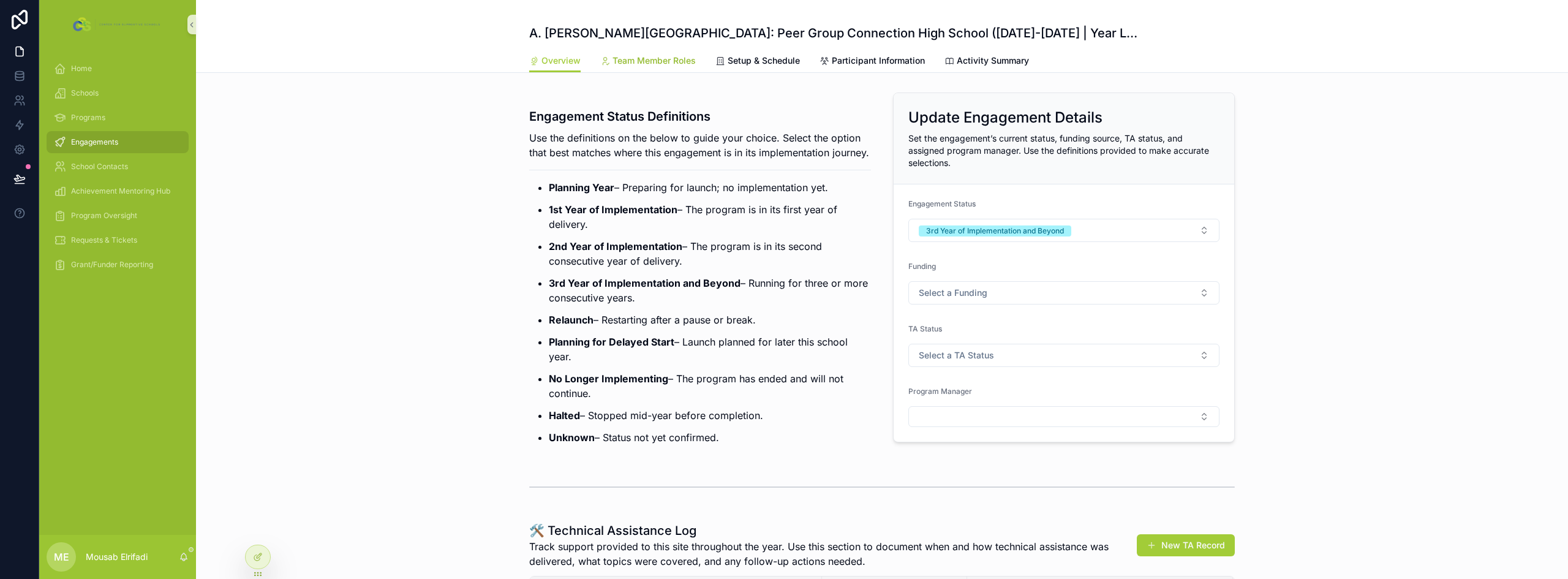
click at [652, 71] on link "Team Member Roles" at bounding box center [647, 62] width 95 height 25
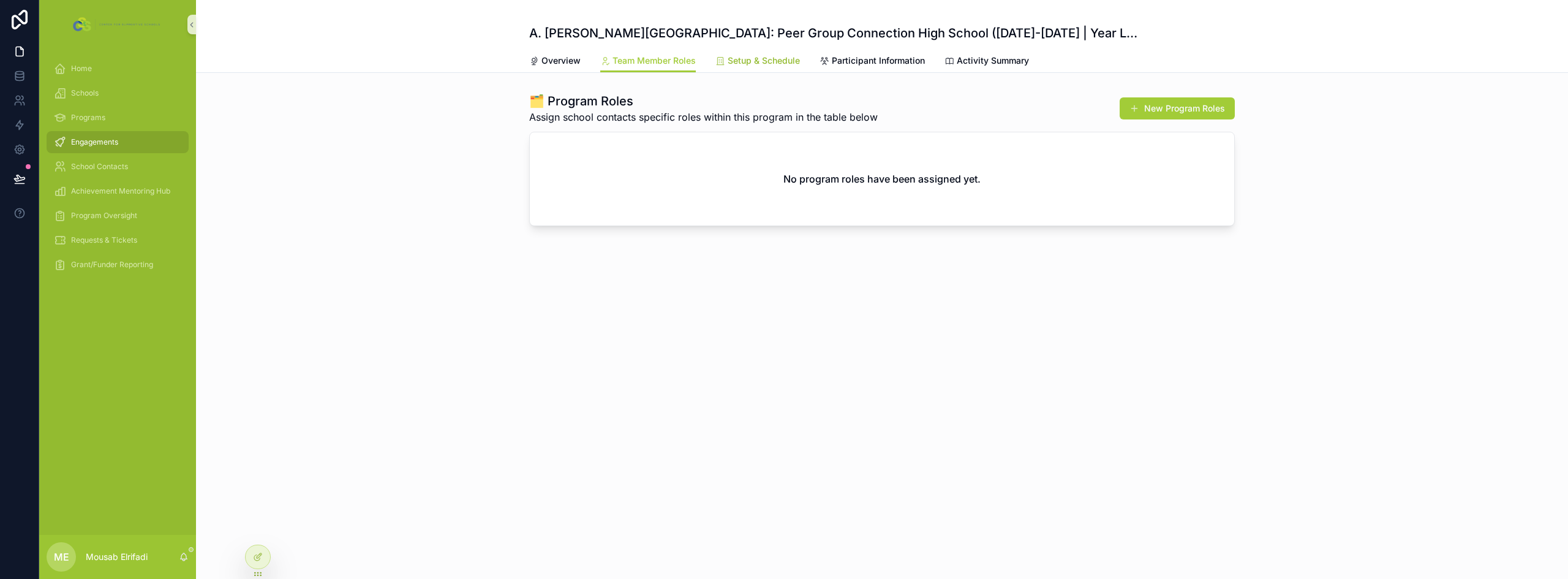
click at [761, 57] on span "Setup & Schedule" at bounding box center [764, 60] width 72 height 12
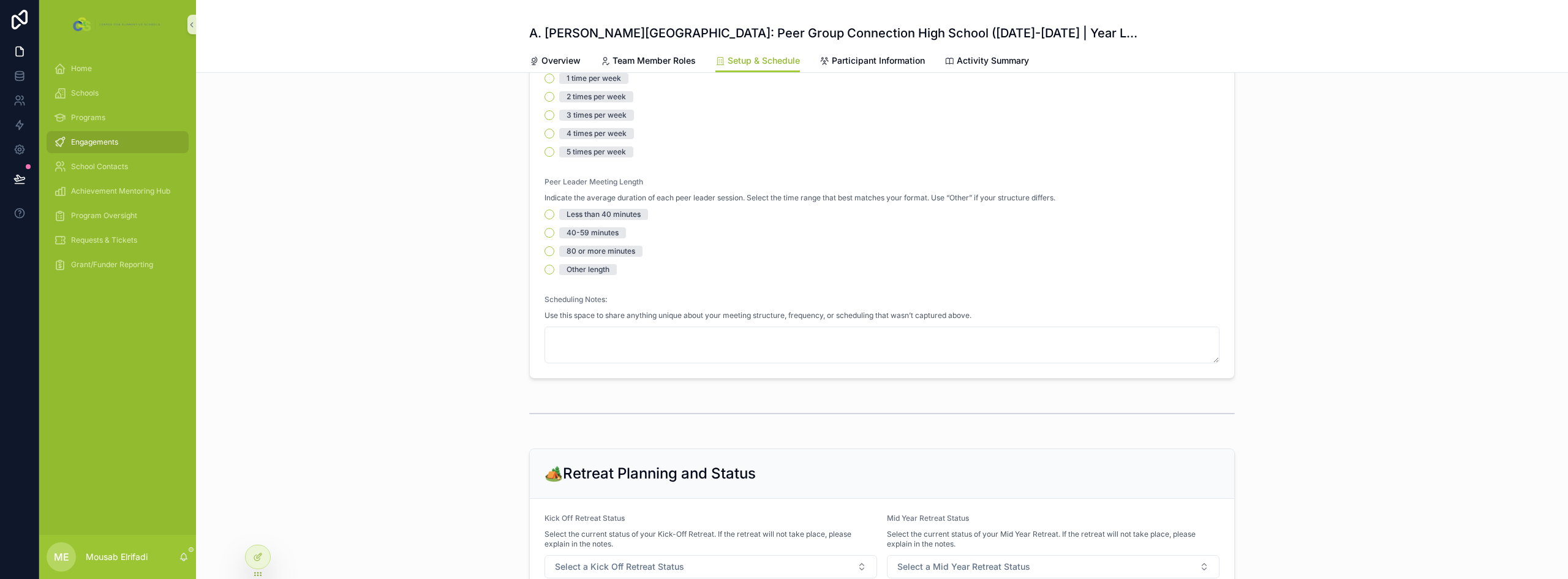
scroll to position [490, 0]
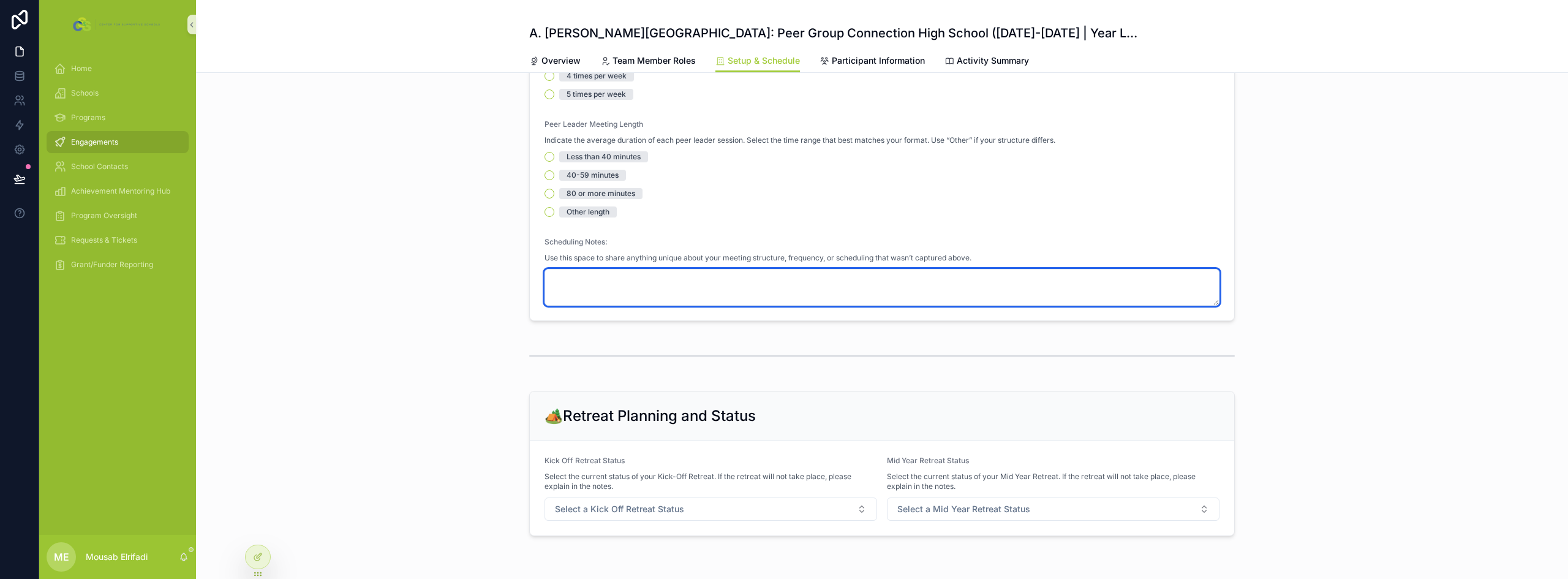
click at [595, 292] on textarea "scrollable content" at bounding box center [882, 287] width 675 height 37
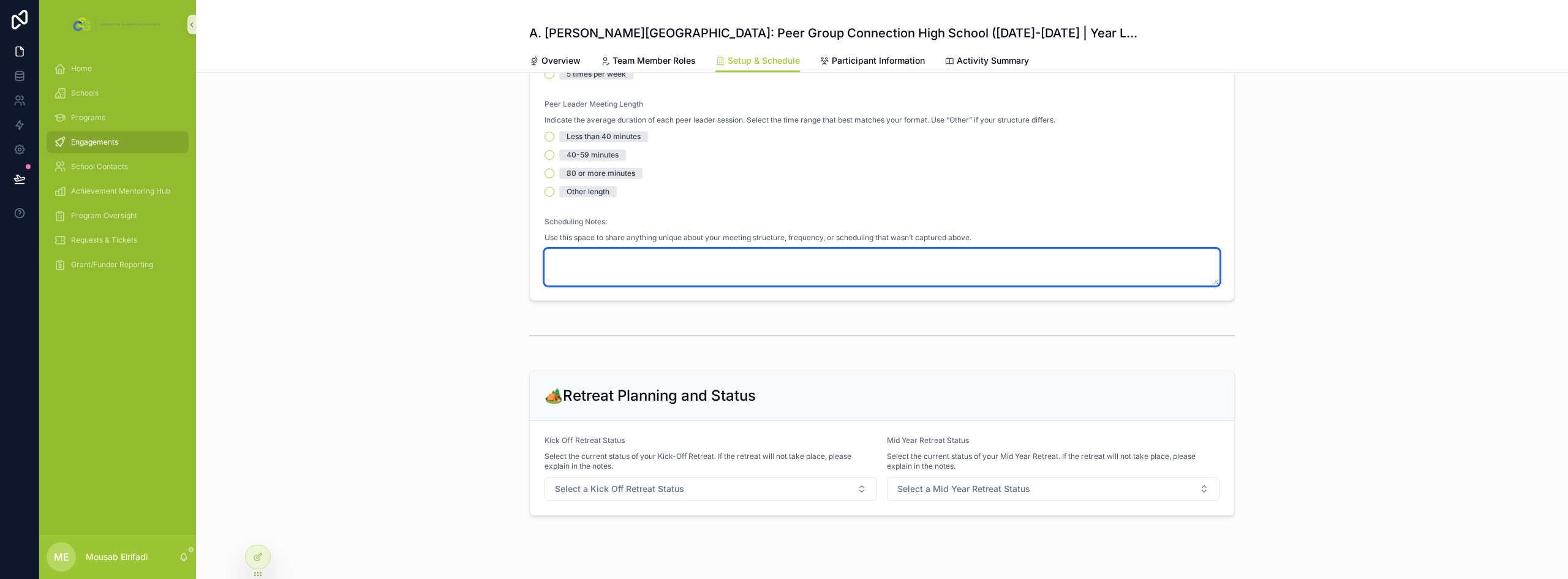
scroll to position [530, 0]
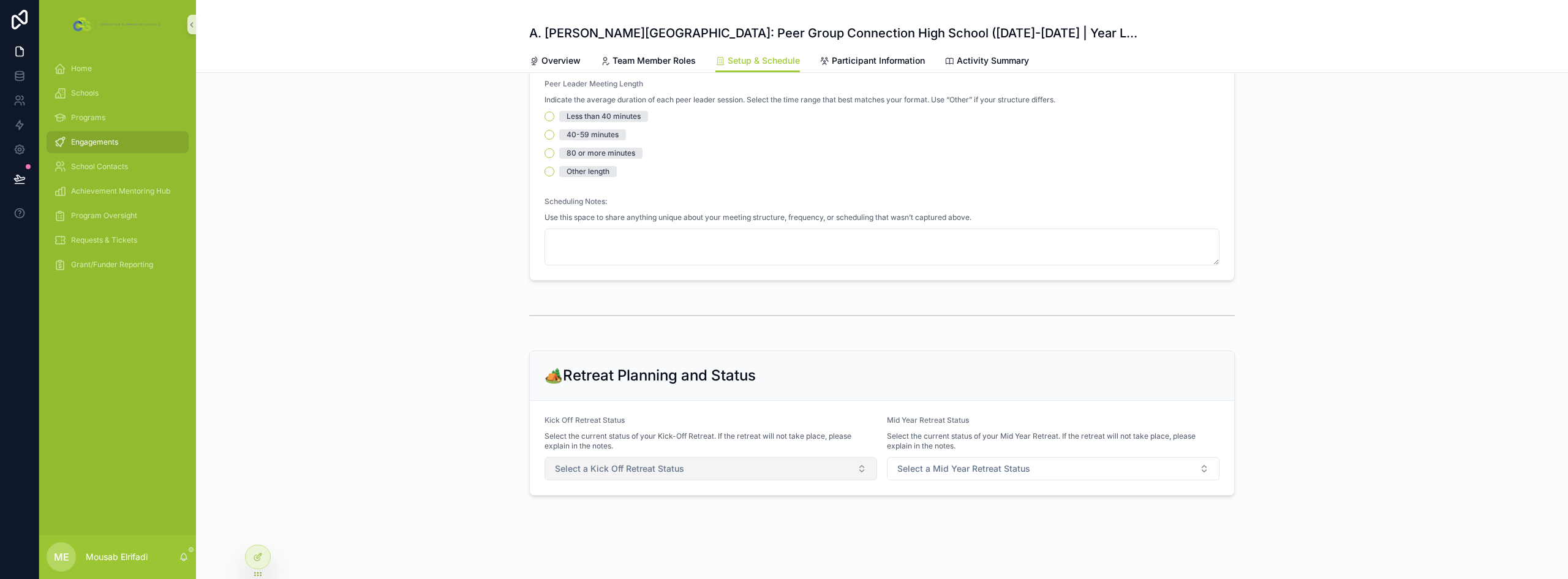
click at [630, 467] on span "Select a Kick Off Retreat Status" at bounding box center [620, 468] width 129 height 12
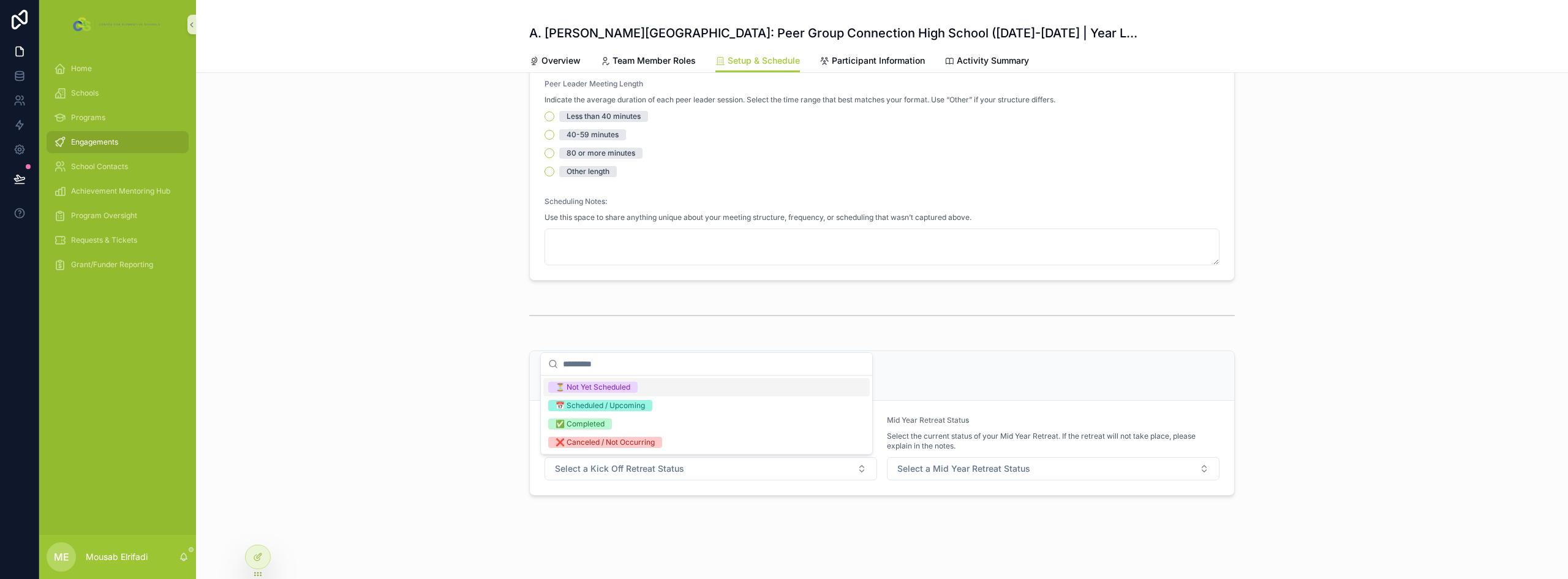
click at [1027, 425] on div "Mid Year Retreat Status" at bounding box center [1053, 423] width 332 height 15
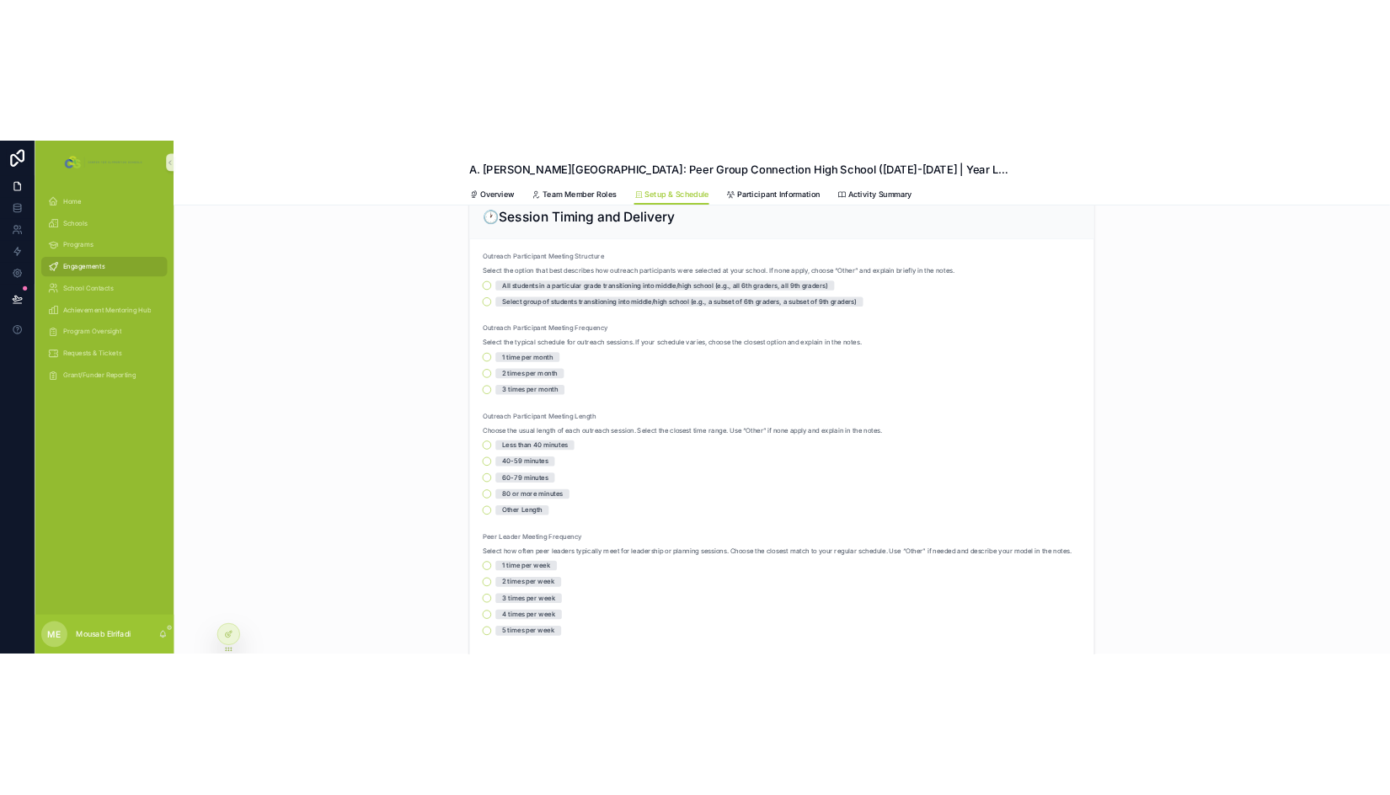
scroll to position [0, 0]
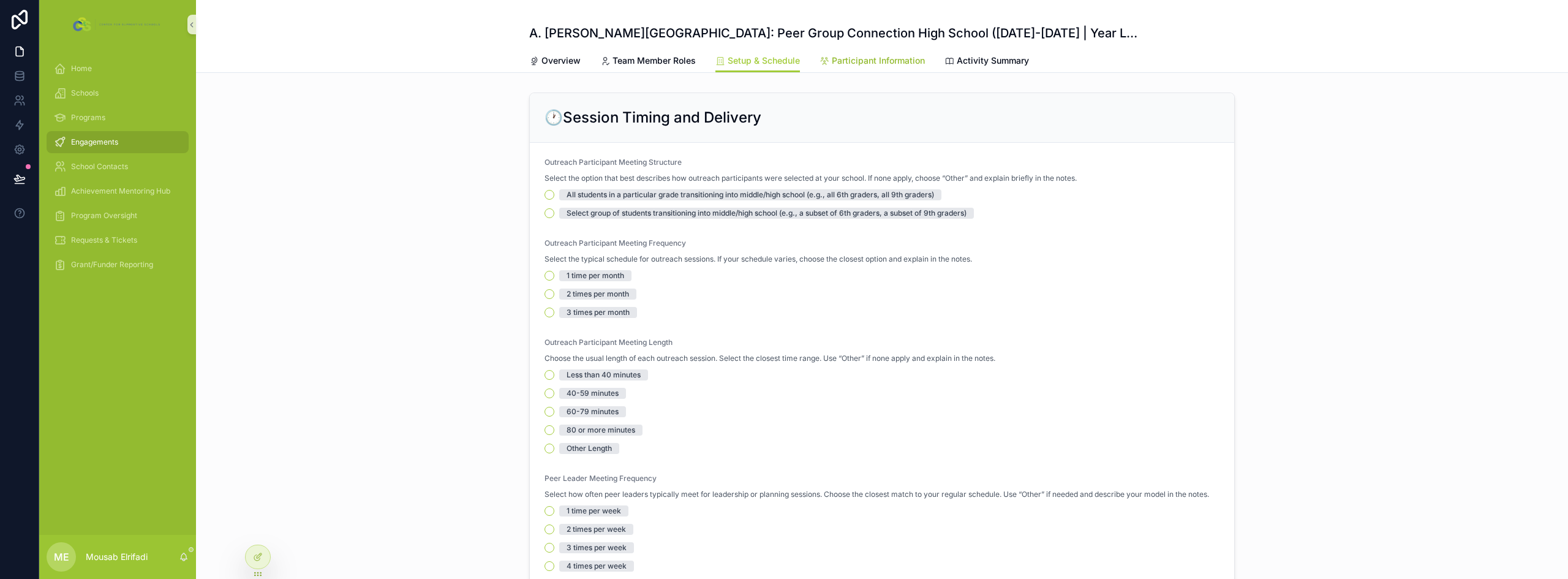
click at [864, 61] on span "Participant Information" at bounding box center [879, 60] width 93 height 12
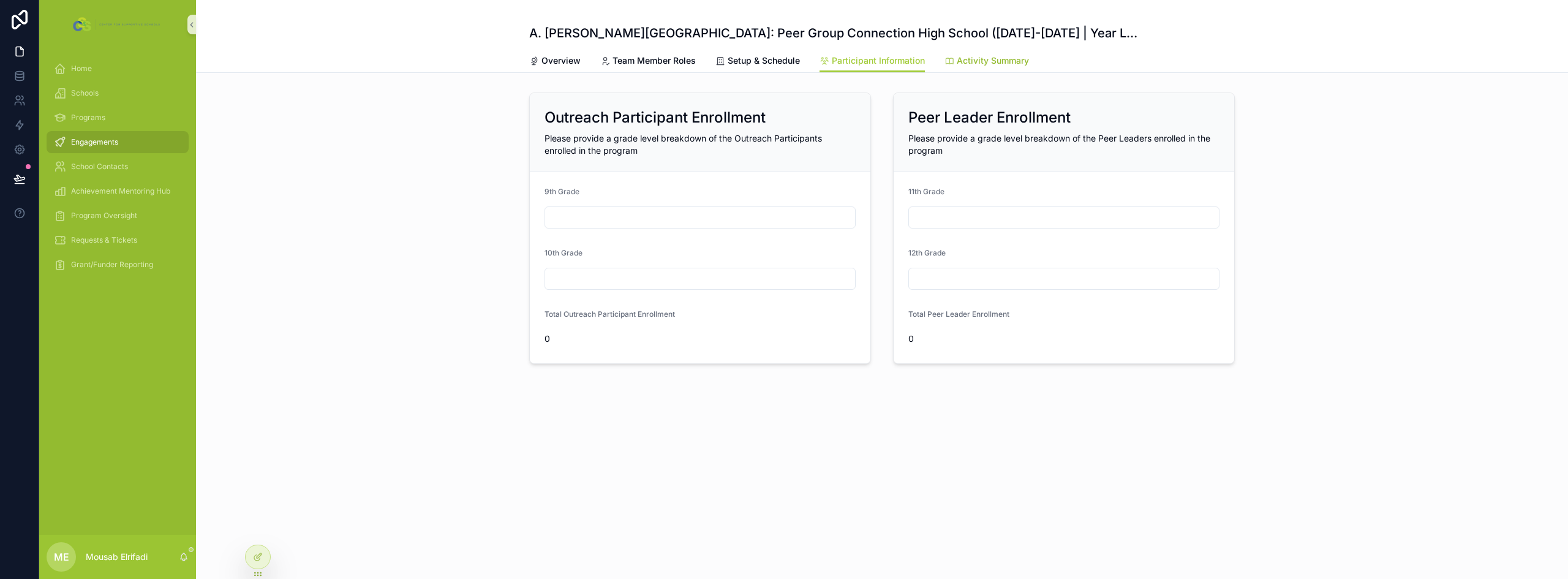
click at [1003, 56] on span "Activity Summary" at bounding box center [993, 60] width 72 height 12
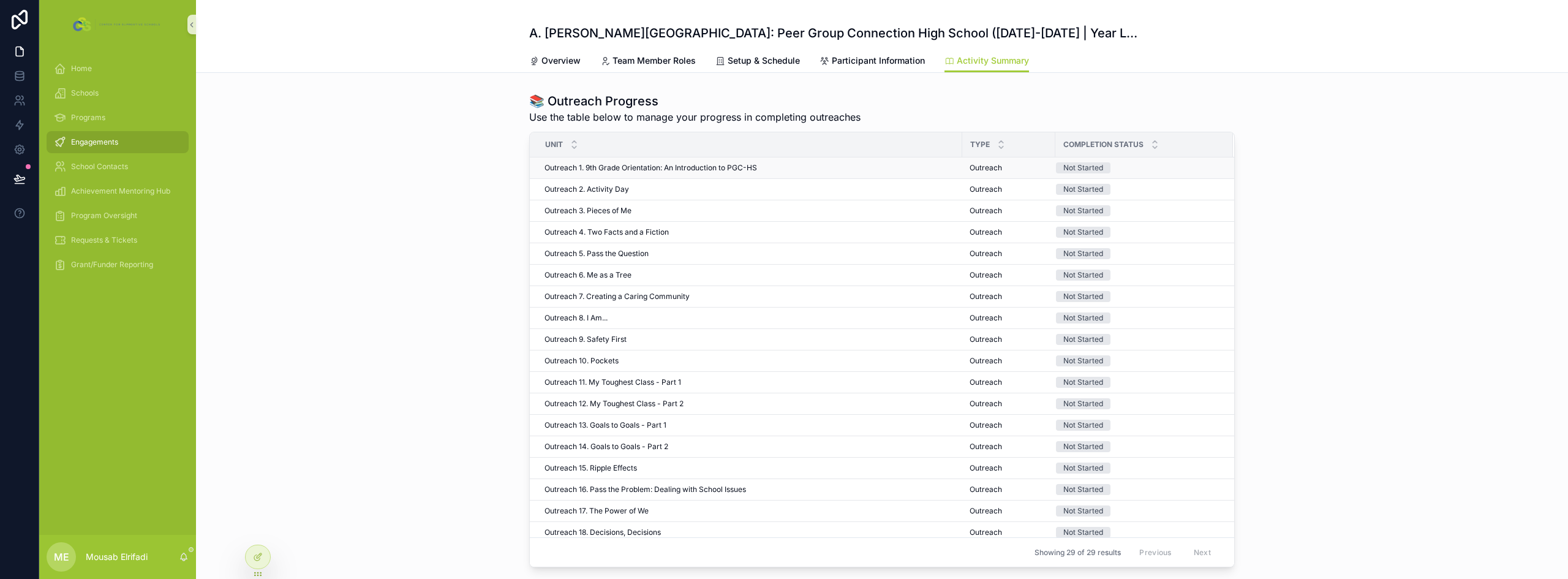
click at [758, 171] on div "Outreach 1. 9th Grade Orientation: An Introduction to PGC-HS Outreach 1. 9th Gr…" at bounding box center [750, 167] width 410 height 9
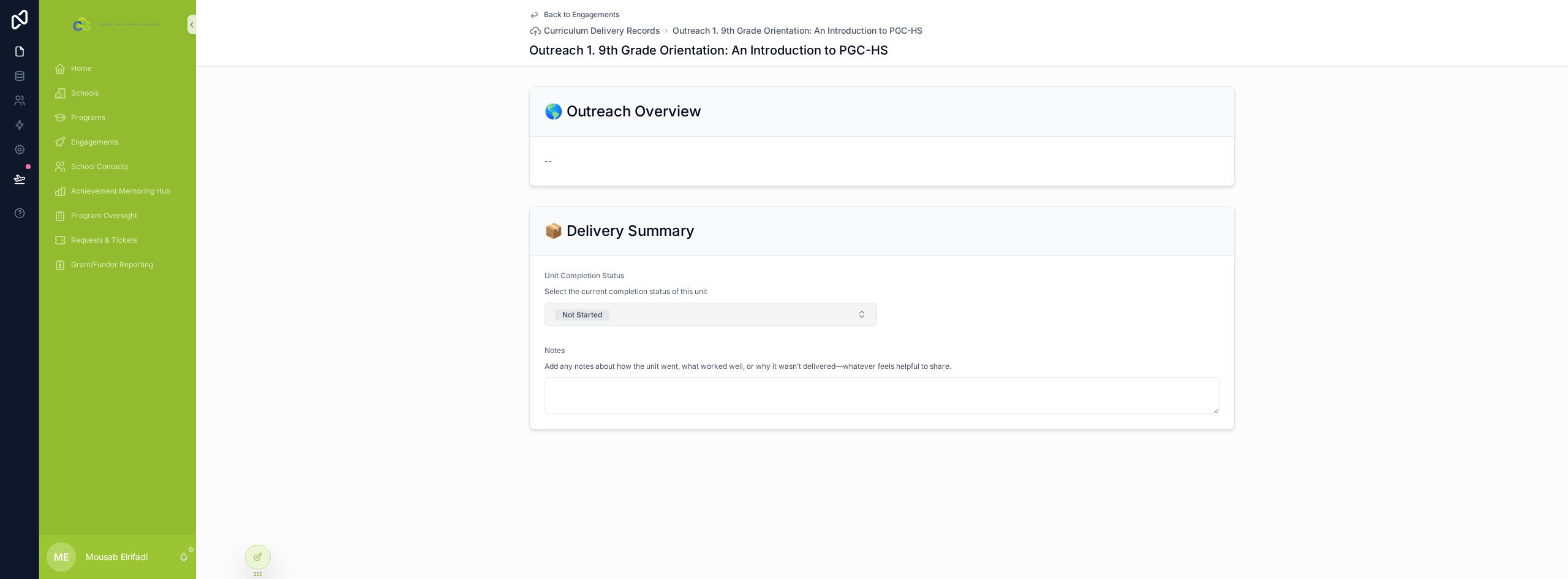
click at [781, 305] on button "Not Started" at bounding box center [711, 314] width 332 height 23
click at [450, 325] on div "📦 Delivery Summary Unit Completion Status Select the current completion status …" at bounding box center [882, 317] width 1372 height 233
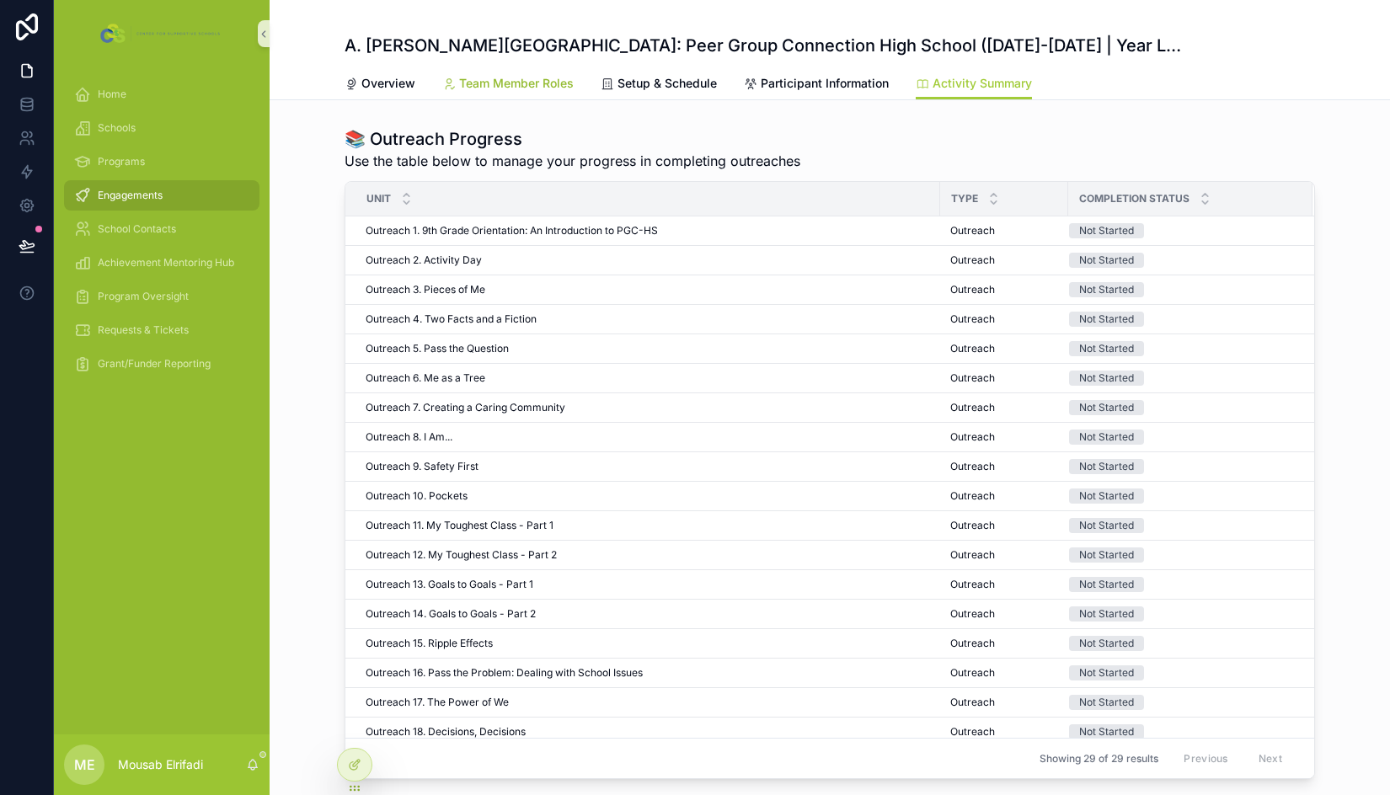
click at [513, 91] on span "Team Member Roles" at bounding box center [516, 83] width 115 height 17
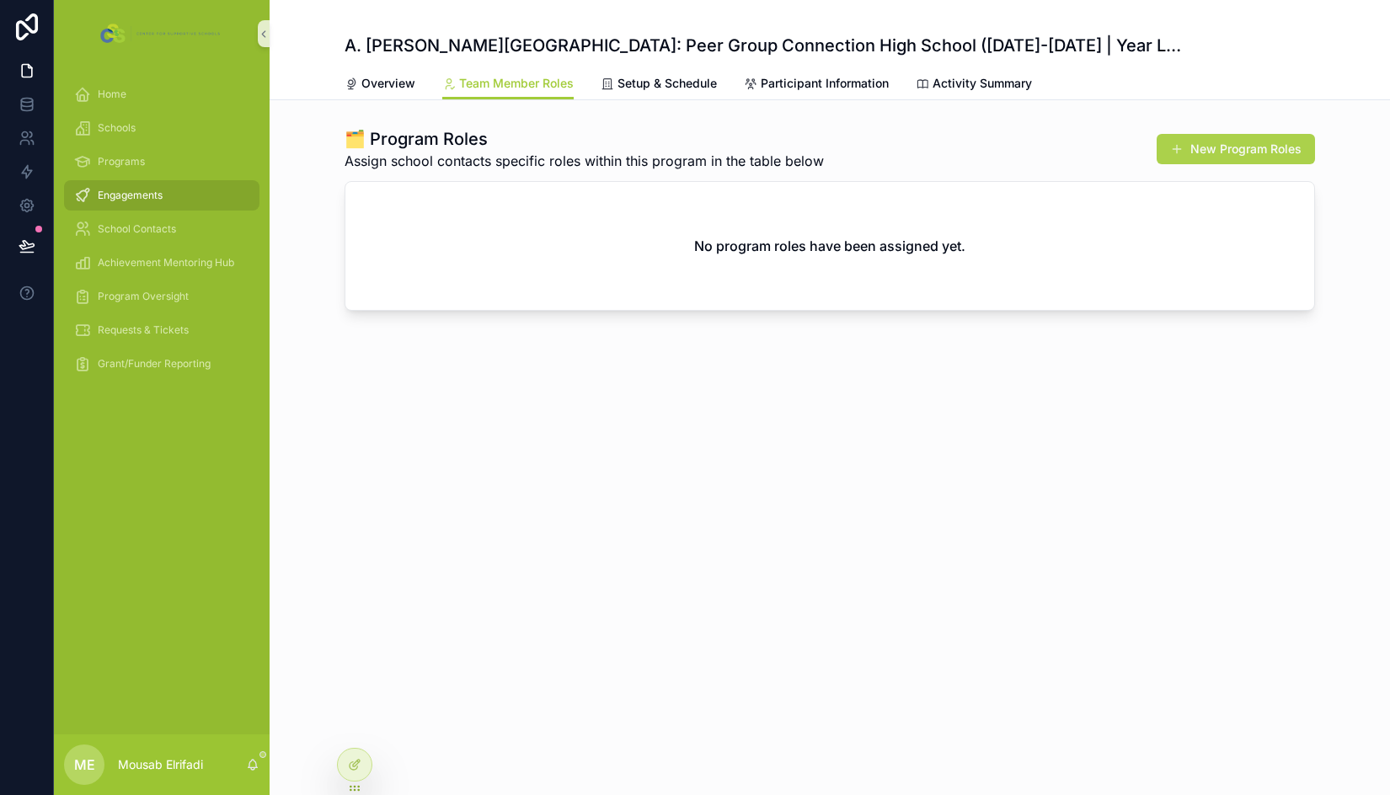
click at [1246, 151] on button "New Program Roles" at bounding box center [1235, 149] width 158 height 30
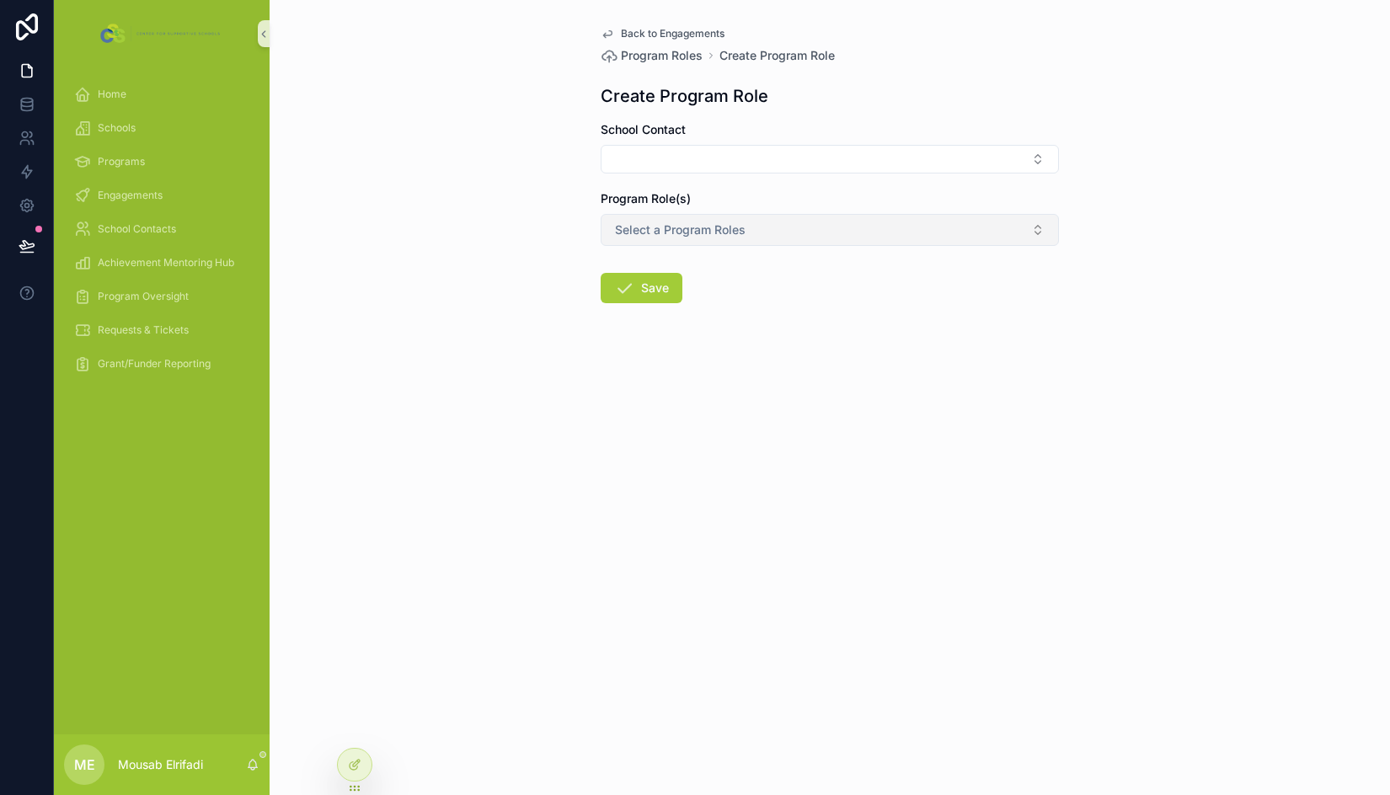
click at [812, 237] on button "Select a Program Roles" at bounding box center [829, 230] width 458 height 32
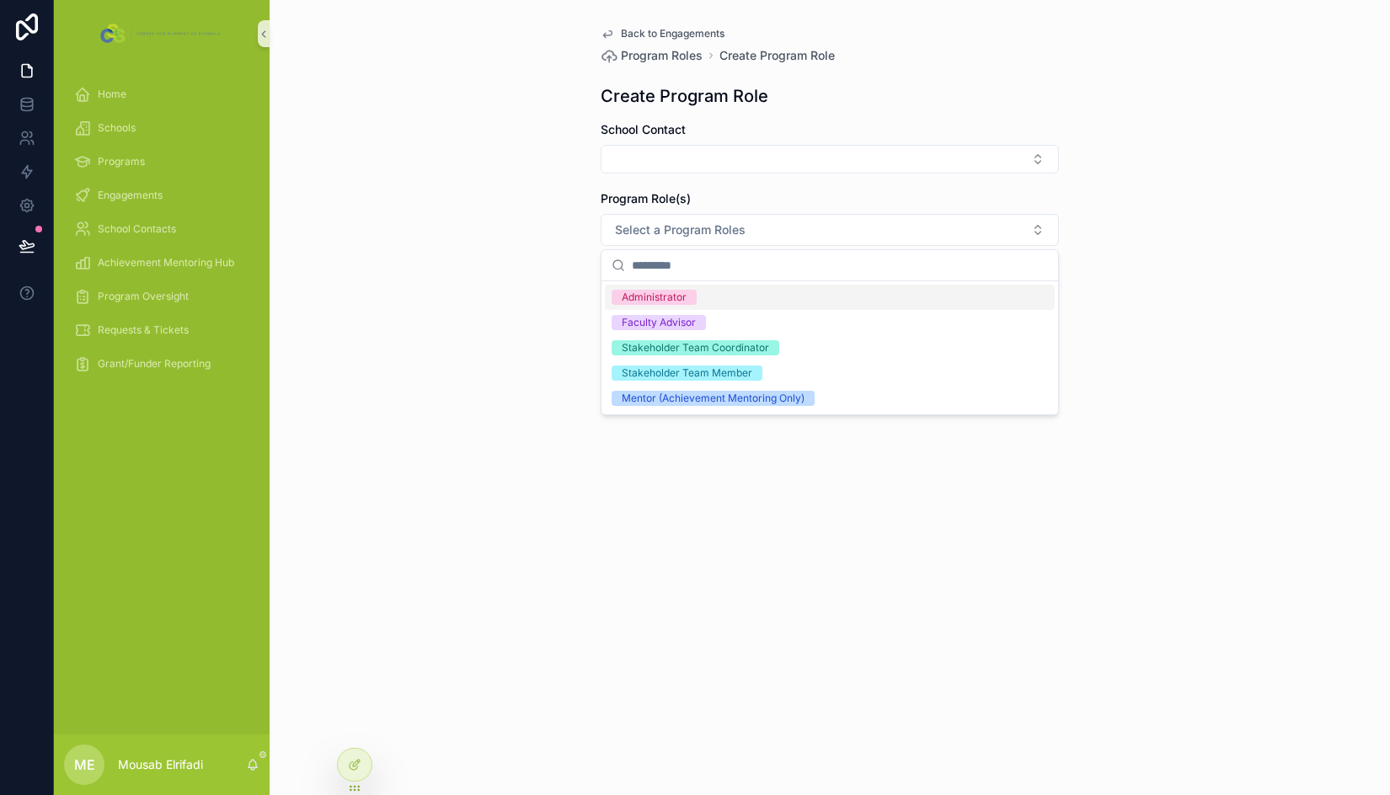
click at [406, 254] on div "Back to Engagements Program Roles Create Program Role Create Program Role Schoo…" at bounding box center [830, 397] width 1120 height 795
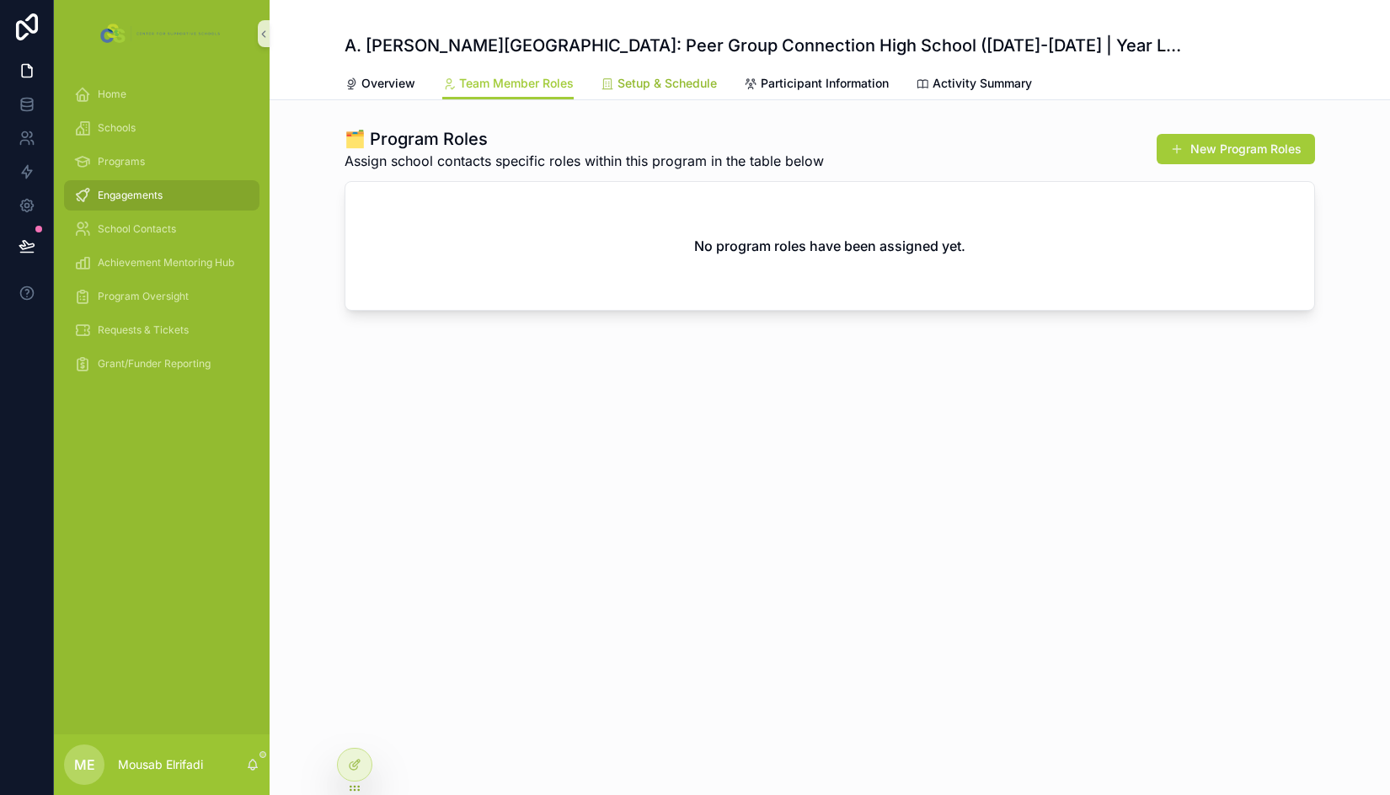
click at [670, 81] on span "Setup & Schedule" at bounding box center [666, 83] width 99 height 17
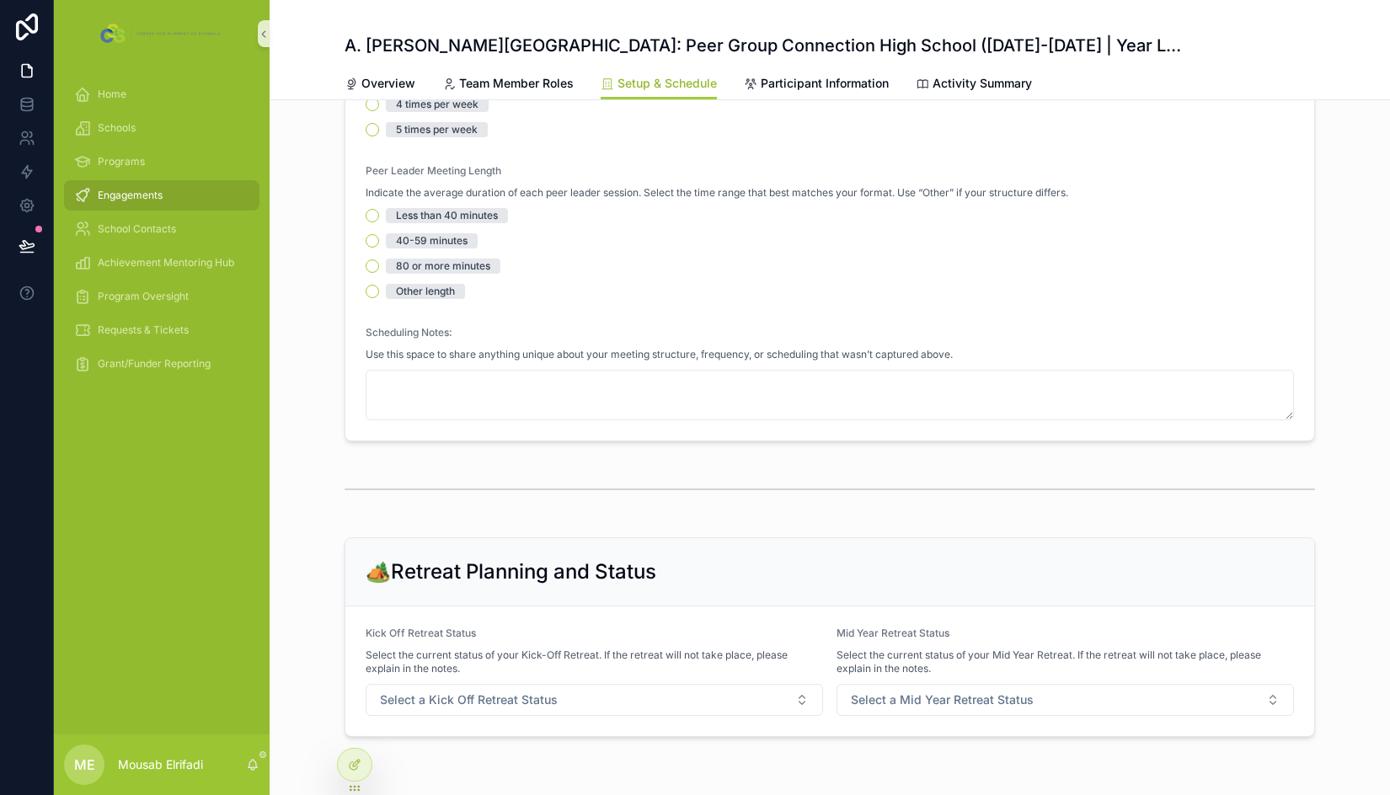
scroll to position [730, 0]
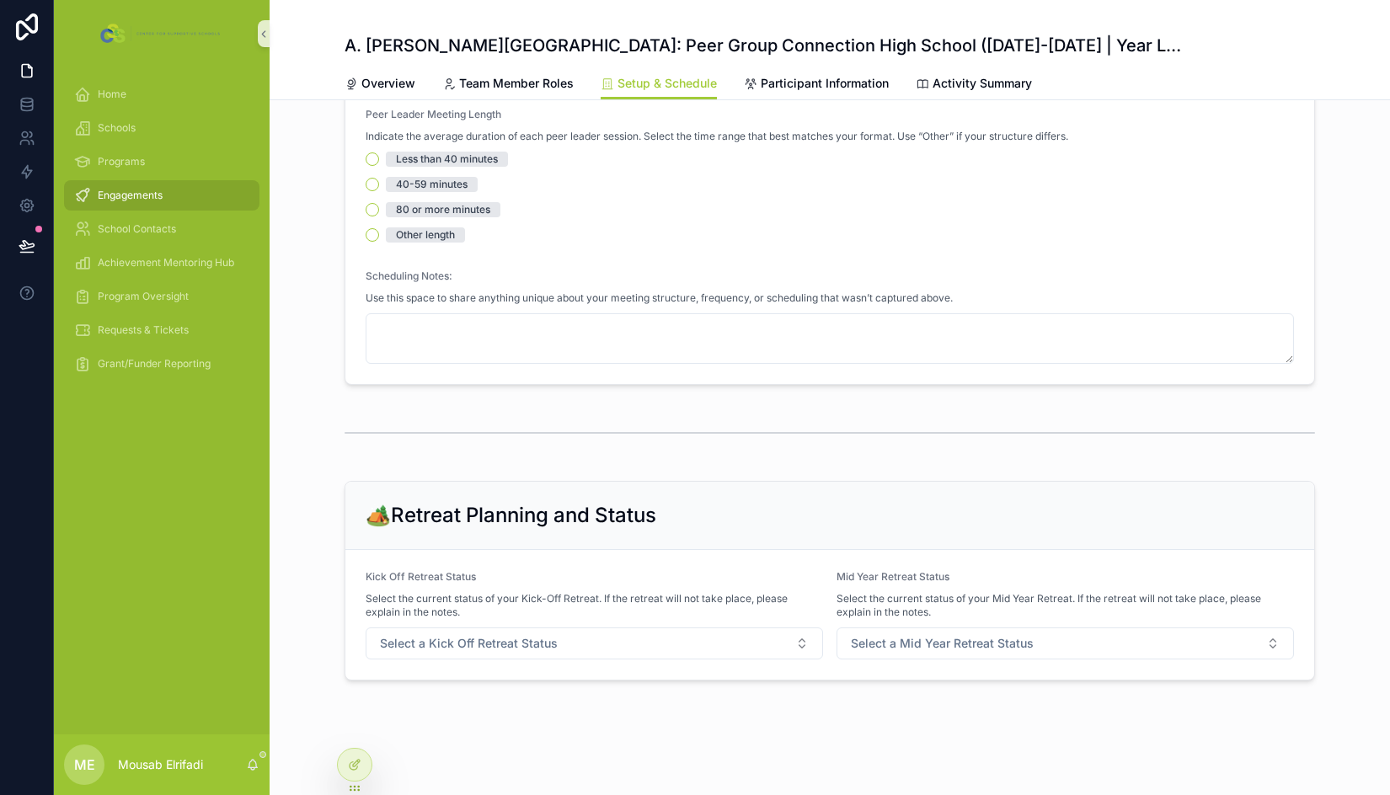
click at [318, 499] on div "🏕️Retreat Planning and Status Kick Off Retreat Status Select the current status…" at bounding box center [830, 580] width 1120 height 213
click at [809, 93] on link "Participant Information" at bounding box center [816, 85] width 145 height 34
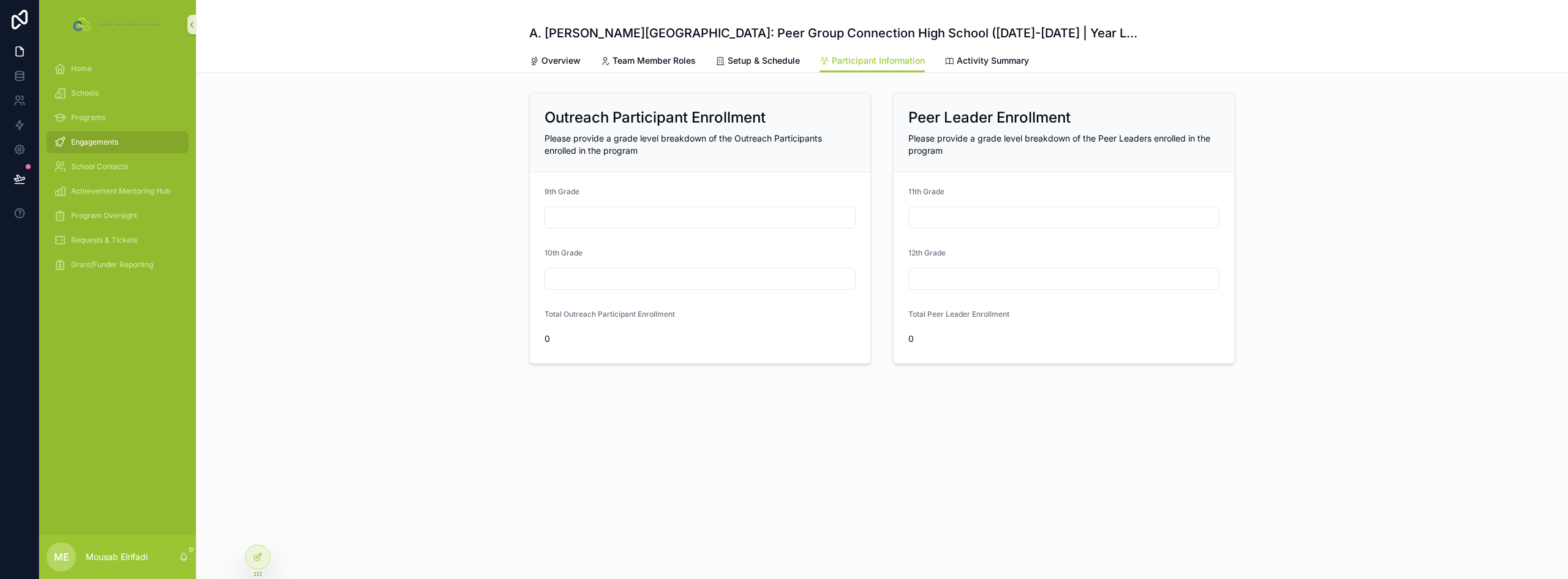
click at [1013, 223] on input "scrollable content" at bounding box center [1064, 217] width 310 height 17
type input "*"
